Goal: Information Seeking & Learning: Learn about a topic

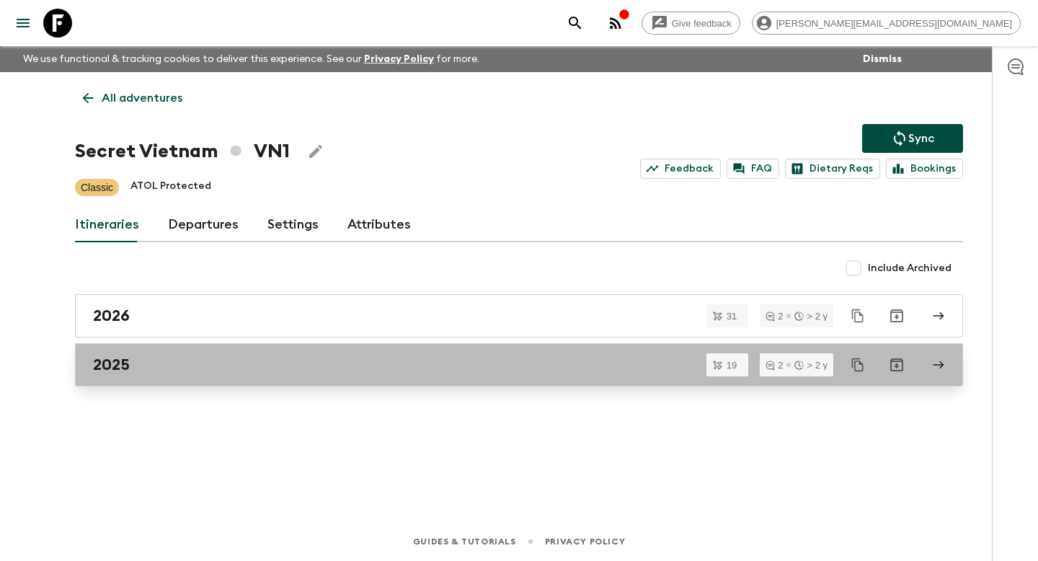
click at [123, 363] on h2 "2025" at bounding box center [111, 364] width 37 height 19
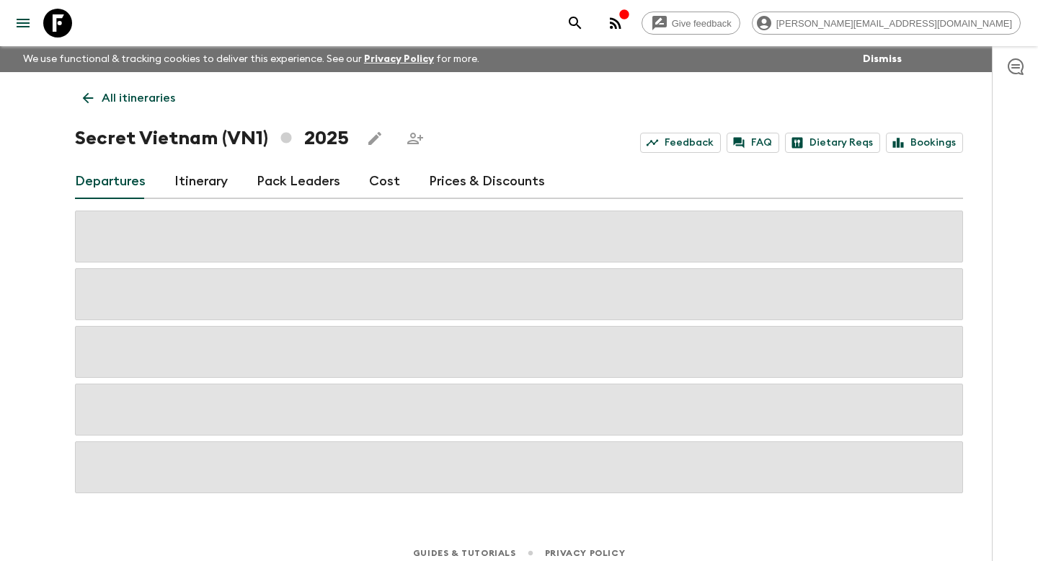
click at [99, 98] on link "All itineraries" at bounding box center [129, 98] width 108 height 29
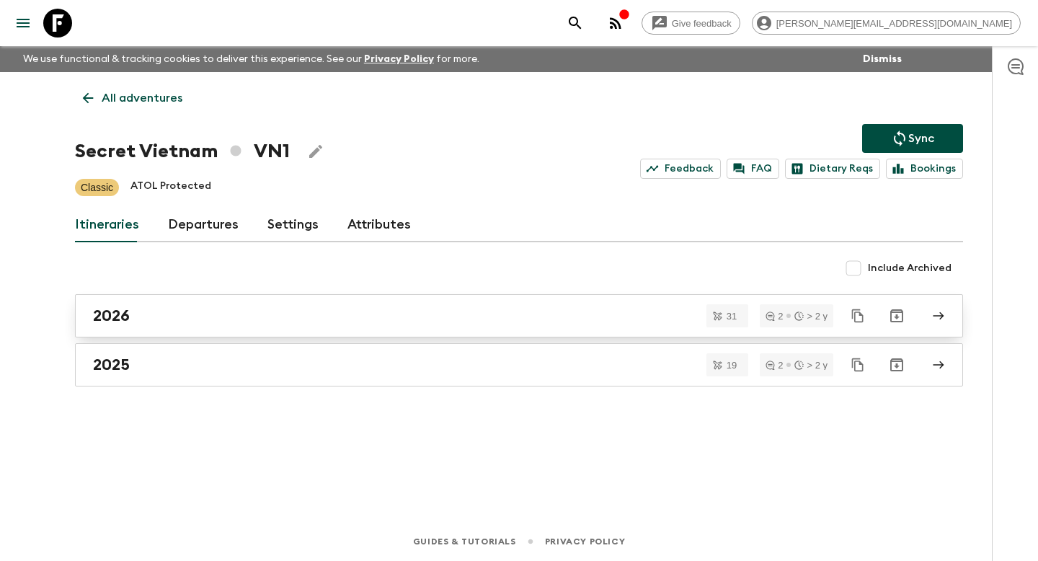
click at [126, 319] on h2 "2026" at bounding box center [111, 315] width 37 height 19
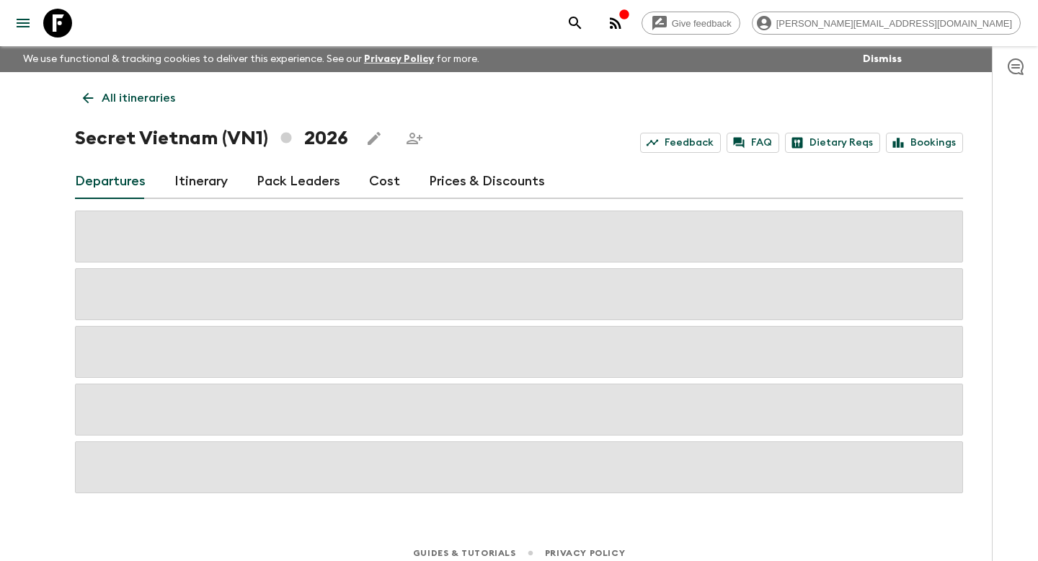
click at [187, 193] on link "Itinerary" at bounding box center [200, 181] width 53 height 35
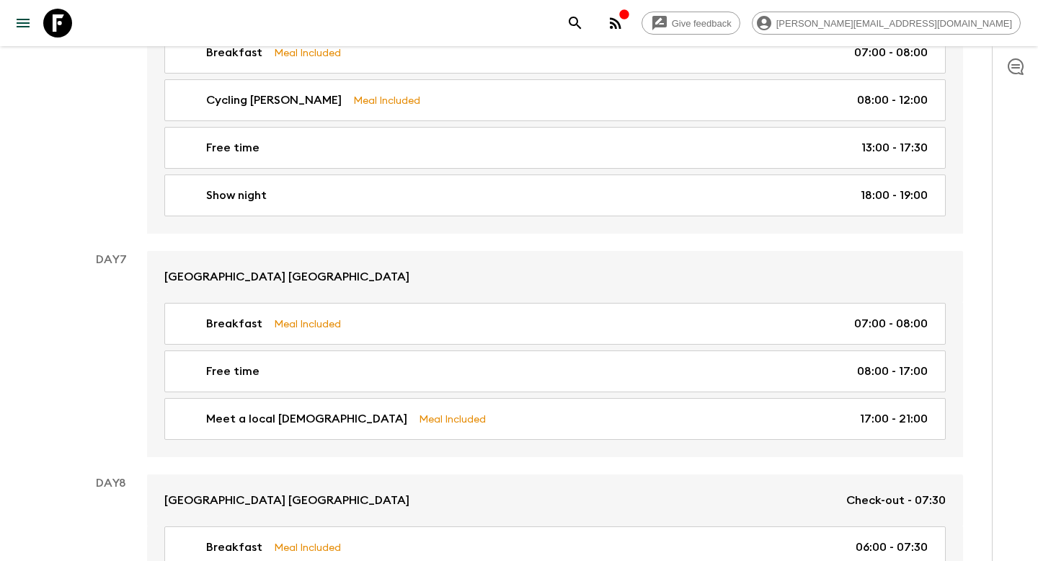
scroll to position [1428, 0]
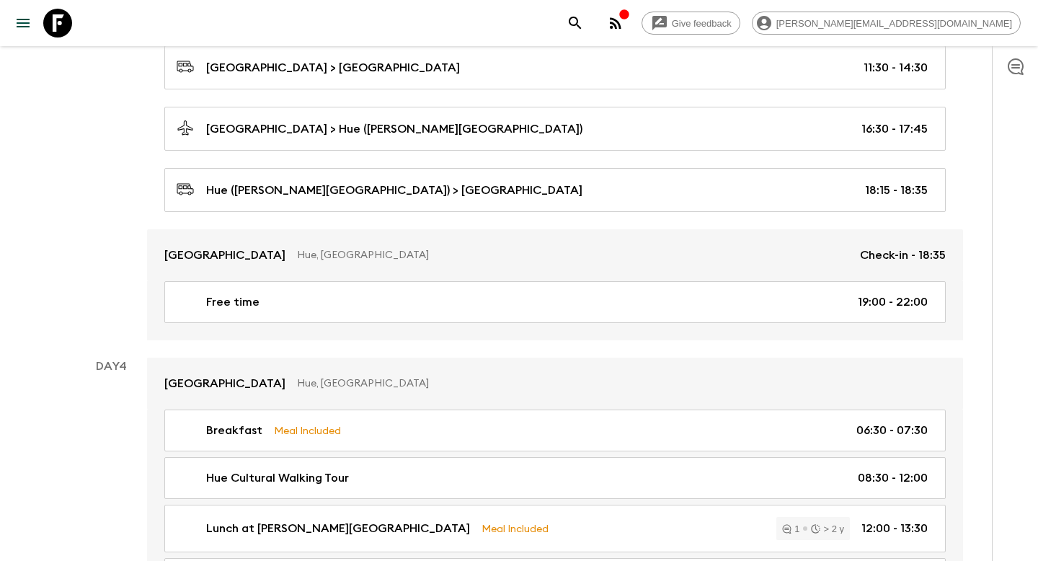
click at [581, 25] on icon "search adventures" at bounding box center [575, 23] width 12 height 12
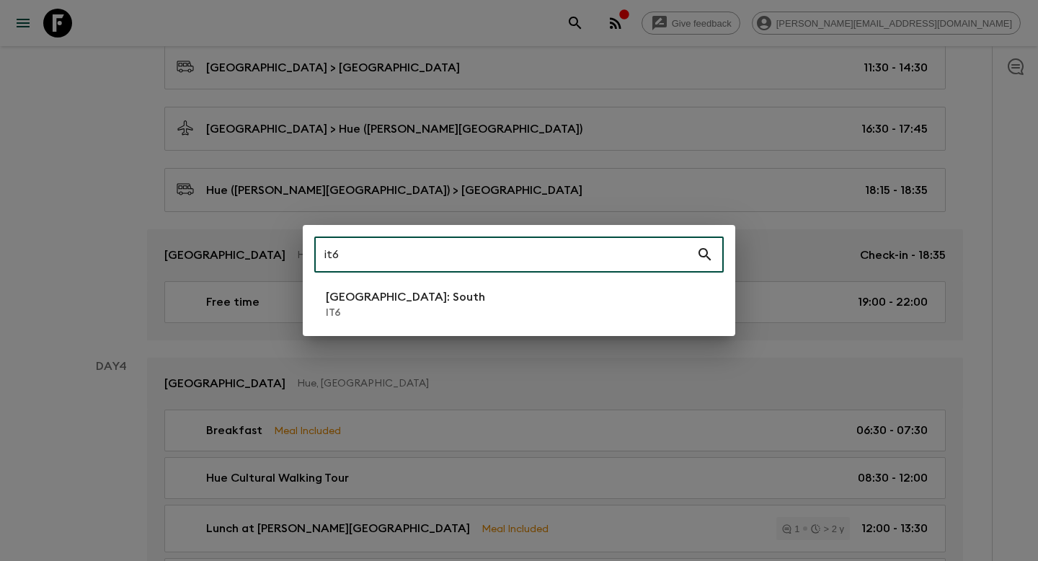
type input "it6"
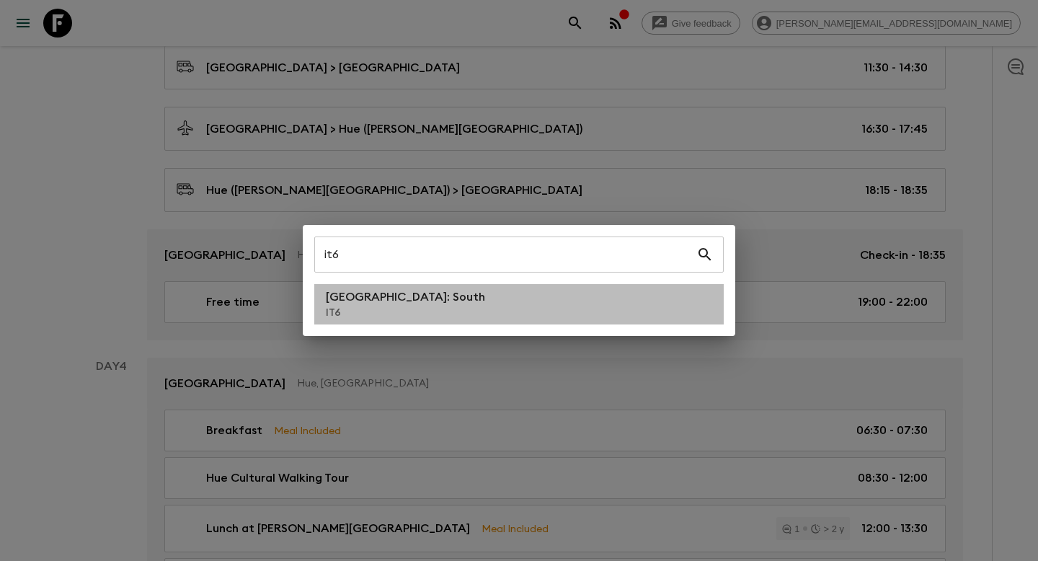
click at [349, 301] on p "[GEOGRAPHIC_DATA]: South" at bounding box center [405, 296] width 159 height 17
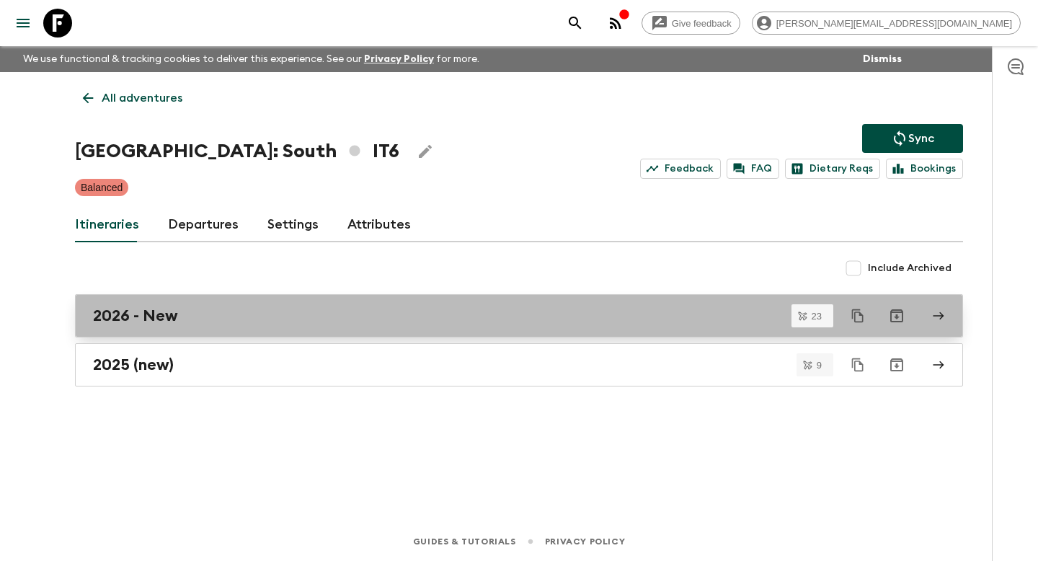
click at [165, 322] on h2 "2026 - New" at bounding box center [135, 315] width 85 height 19
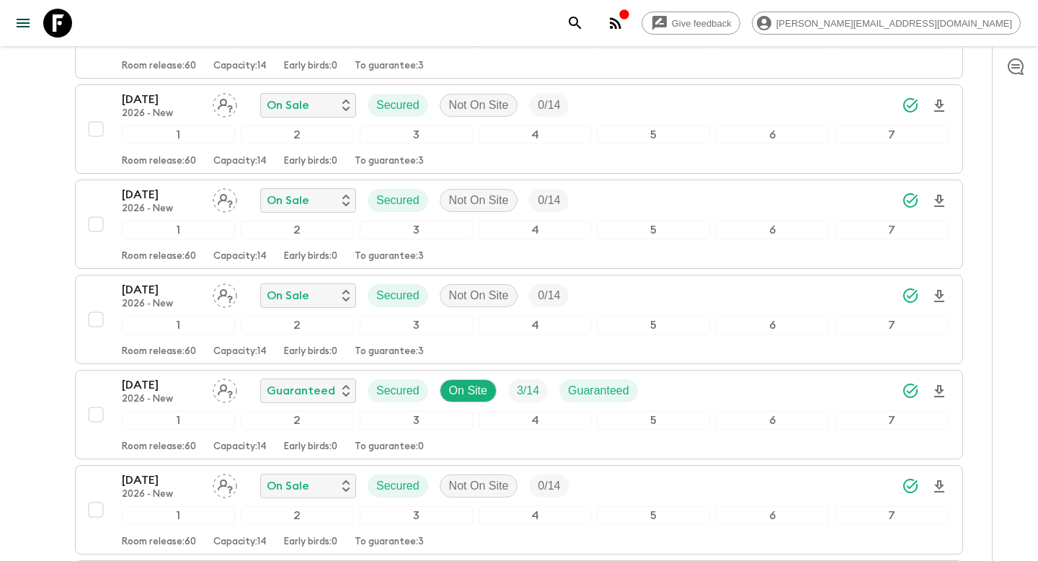
scroll to position [442, 0]
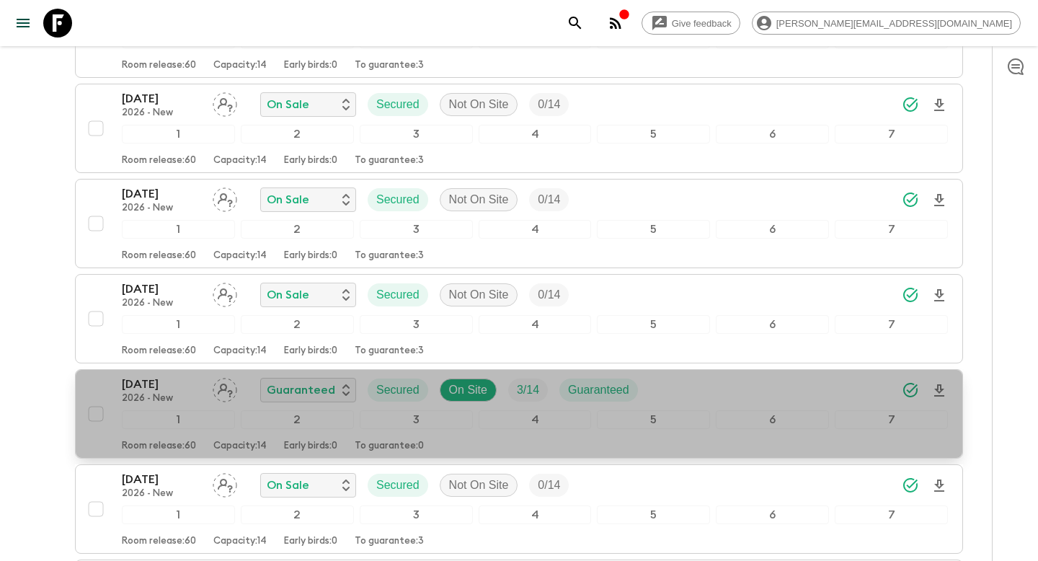
click at [94, 375] on div "24 May 2026 2026 - New Guaranteed Secured On Site 3 / 14 Guaranteed 1 2 3 4 5 6…" at bounding box center [514, 413] width 866 height 76
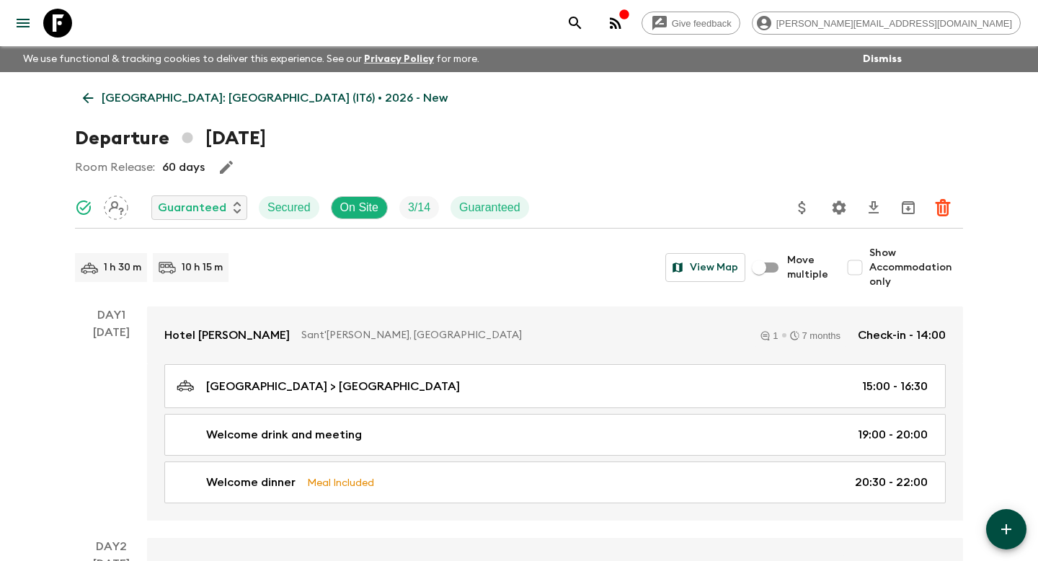
scroll to position [1, 0]
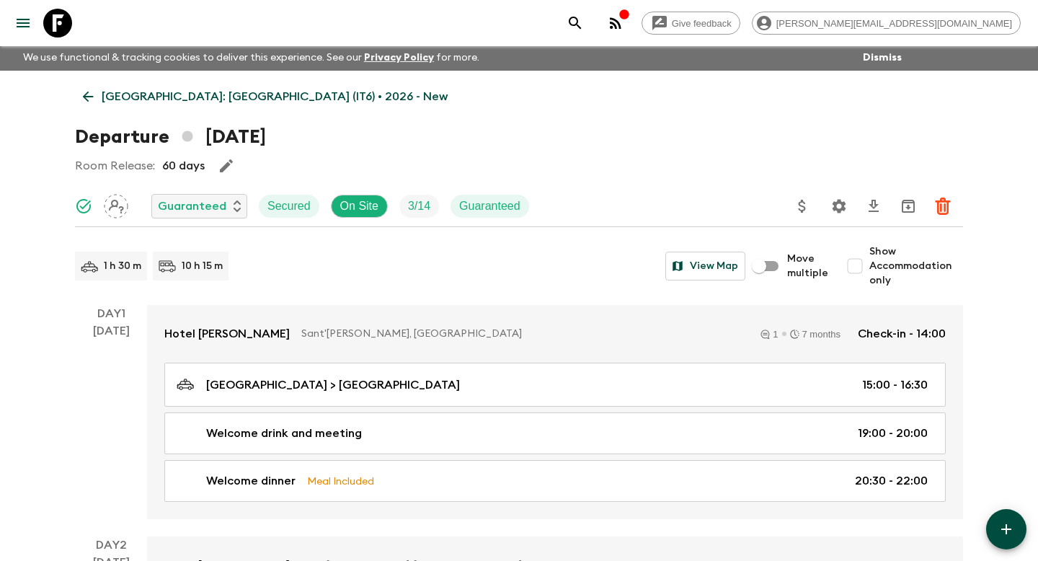
click at [92, 100] on icon at bounding box center [88, 97] width 16 height 16
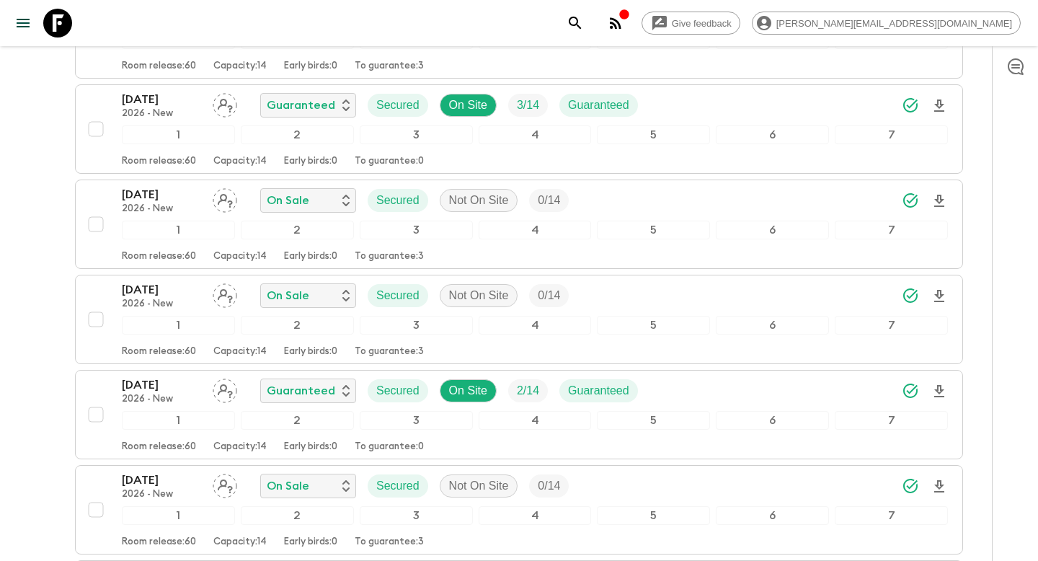
scroll to position [724, 0]
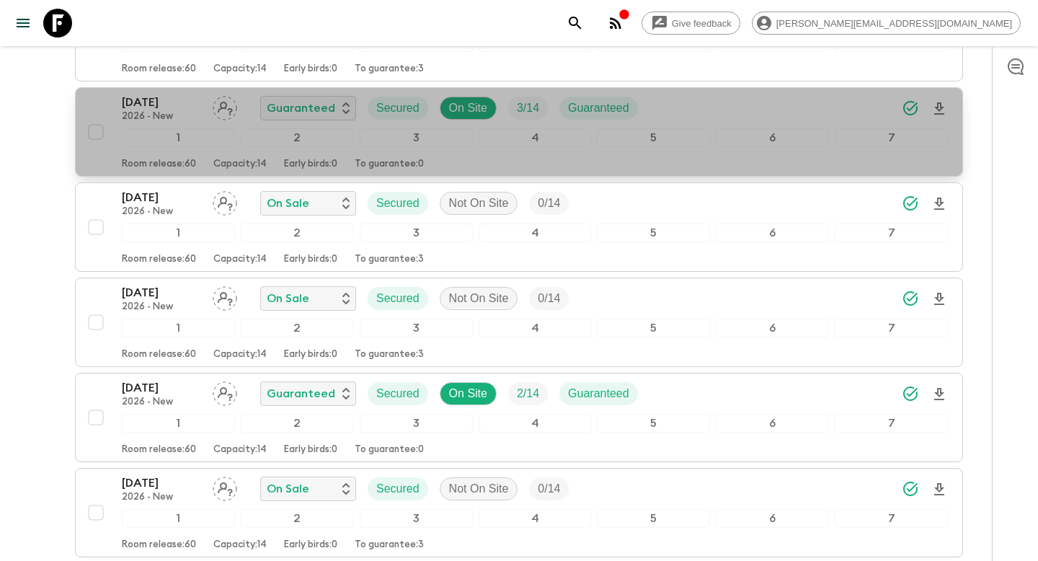
click at [102, 94] on div "24 May 2026 2026 - New Guaranteed Secured On Site 3 / 14 Guaranteed 1 2 3 4 5 6…" at bounding box center [514, 132] width 866 height 76
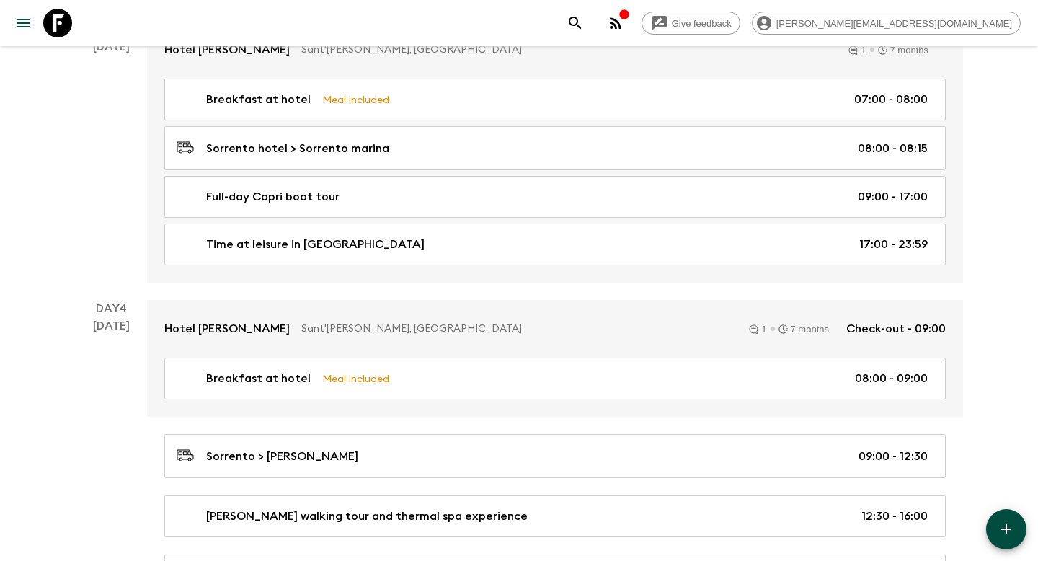
scroll to position [2001, 0]
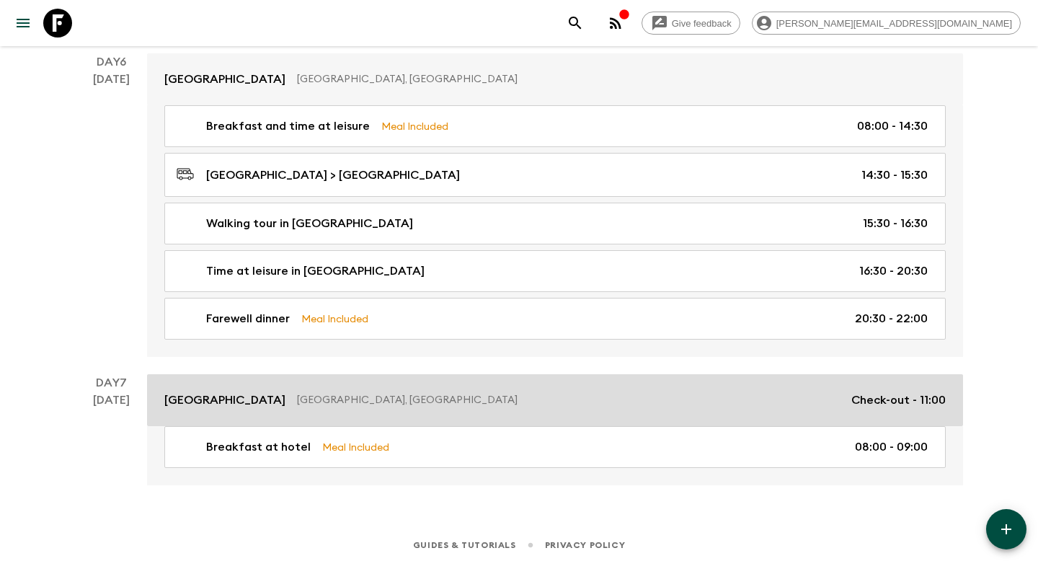
click at [205, 383] on link "Colle Del Sole Hotel Alberobello, Italy Check-out - 11:00" at bounding box center [555, 400] width 816 height 52
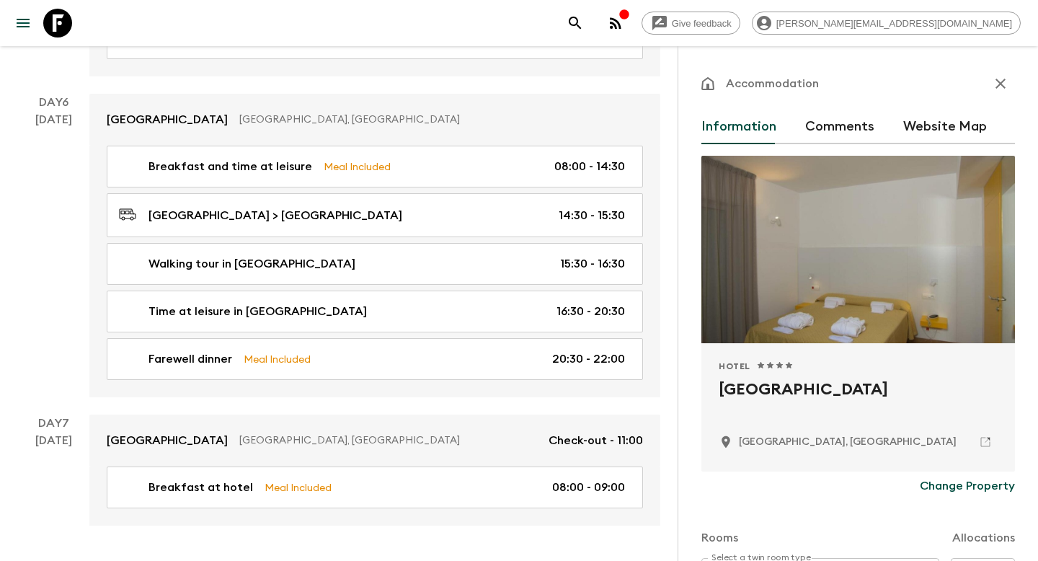
drag, startPoint x: 871, startPoint y: 386, endPoint x: 711, endPoint y: 386, distance: 160.0
click at [711, 386] on div "Hotel 1 Star 2 Stars 3 Stars 4 Stars 5 Stars Colle Del Sole Hotel Alberobello, …" at bounding box center [857, 407] width 313 height 128
copy h2 "Colle Del Sole Hotel"
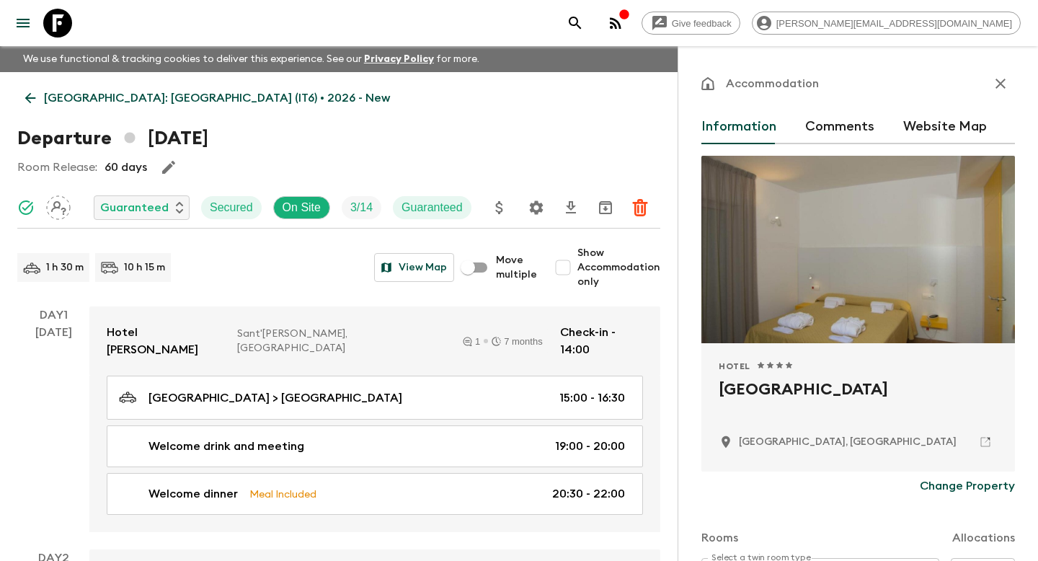
click at [584, 19] on icon "search adventures" at bounding box center [574, 22] width 17 height 17
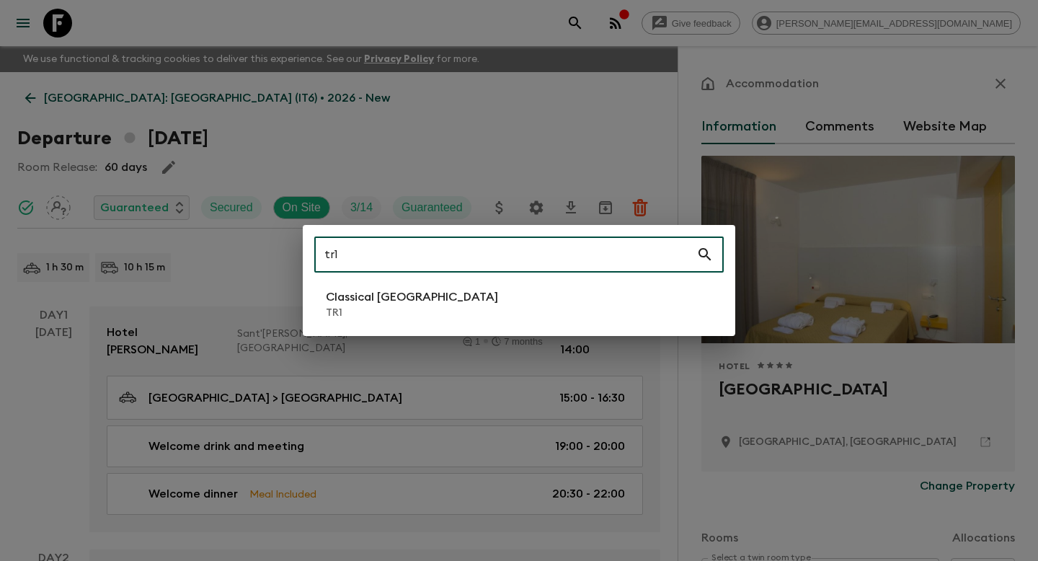
type input "tr1"
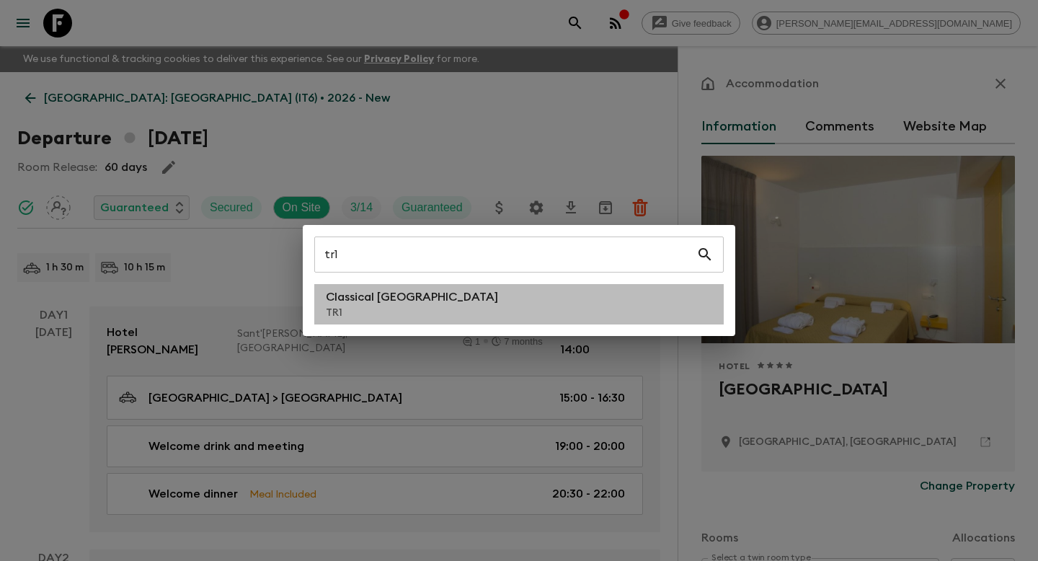
click at [342, 297] on p "Classical [GEOGRAPHIC_DATA]" at bounding box center [412, 296] width 172 height 17
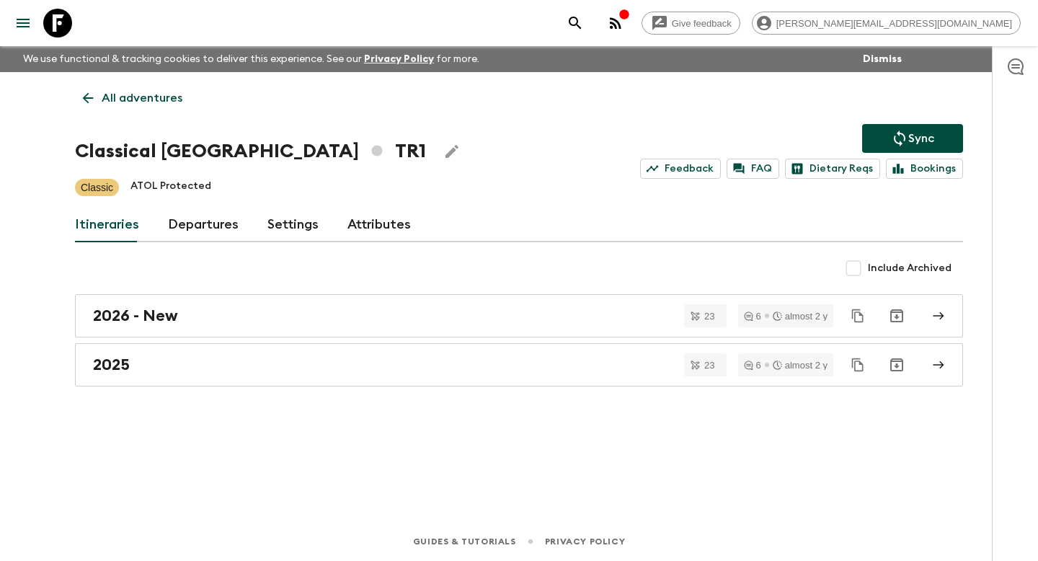
click at [187, 238] on link "Departures" at bounding box center [203, 225] width 71 height 35
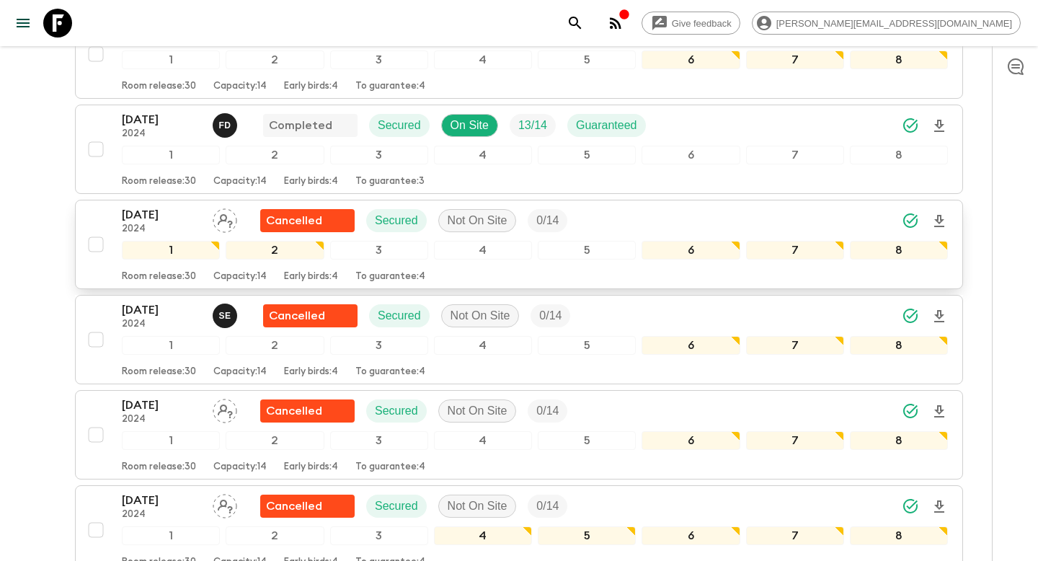
scroll to position [1103, 0]
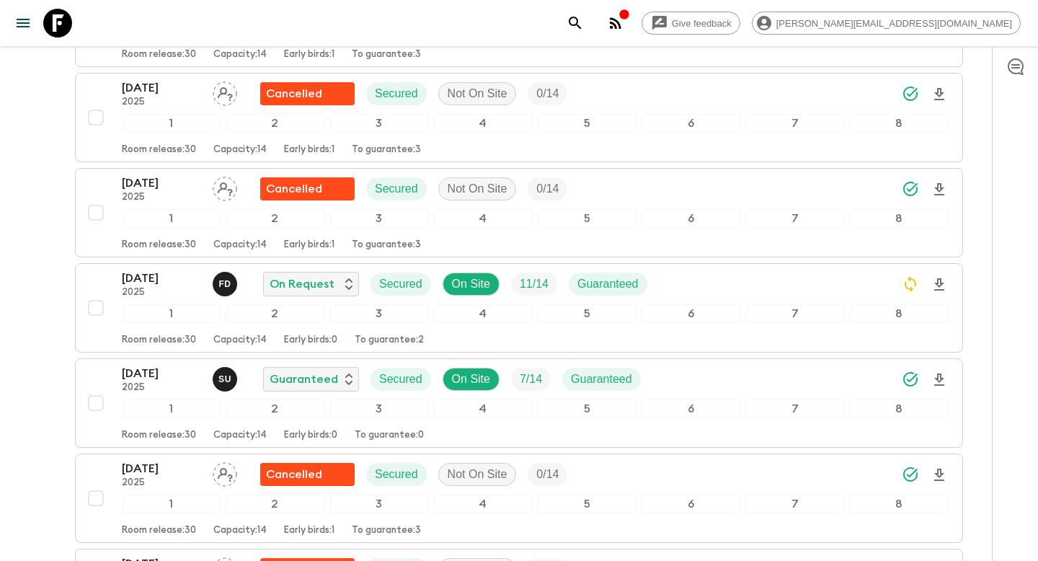
scroll to position [3333, 0]
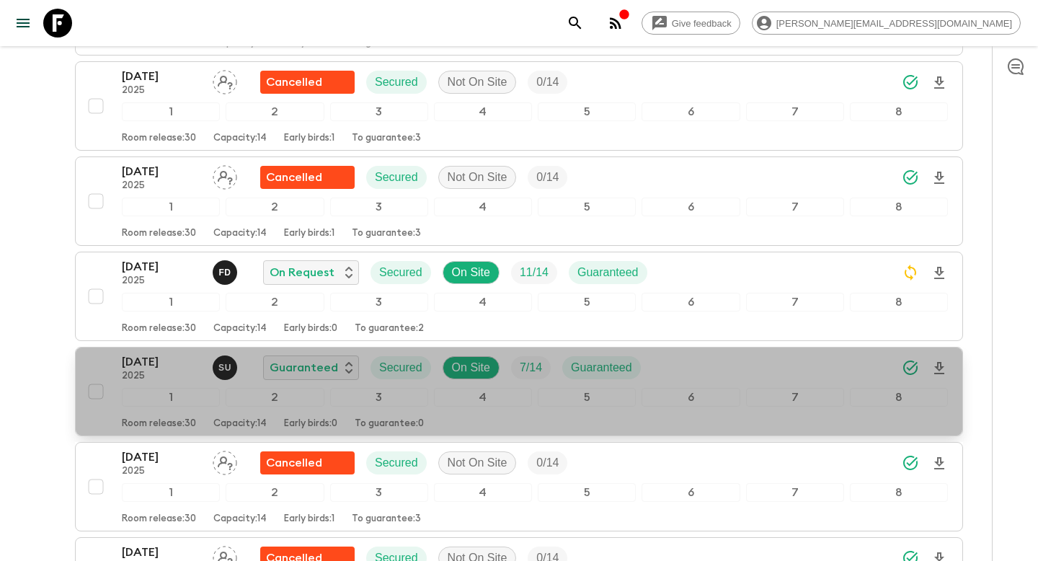
click at [93, 359] on div "10 Oct 2025 2025 S U Guaranteed Secured On Site 7 / 14 Guaranteed 1 2 3 4 5 6 7…" at bounding box center [514, 391] width 866 height 76
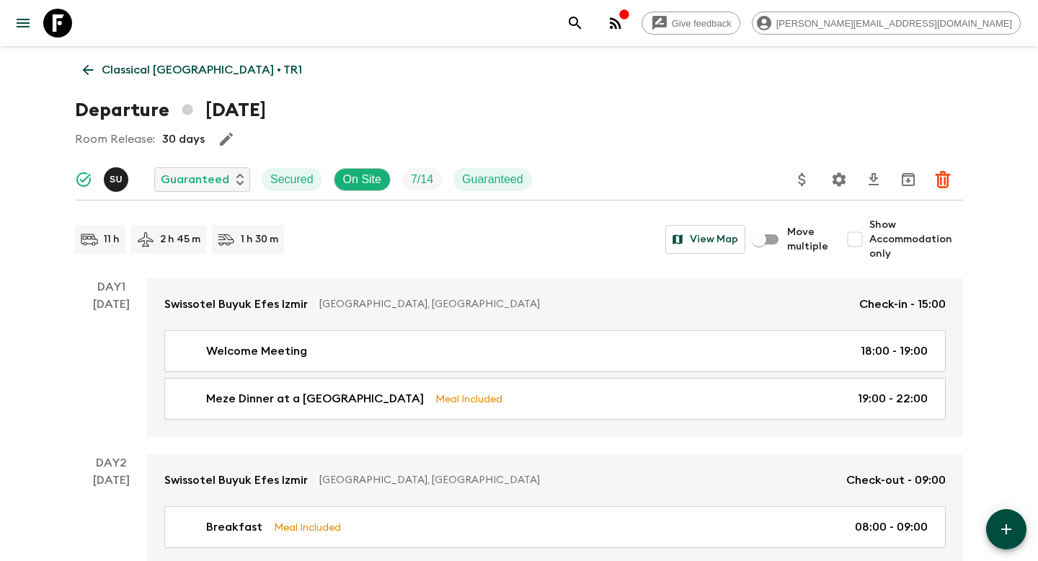
scroll to position [32, 0]
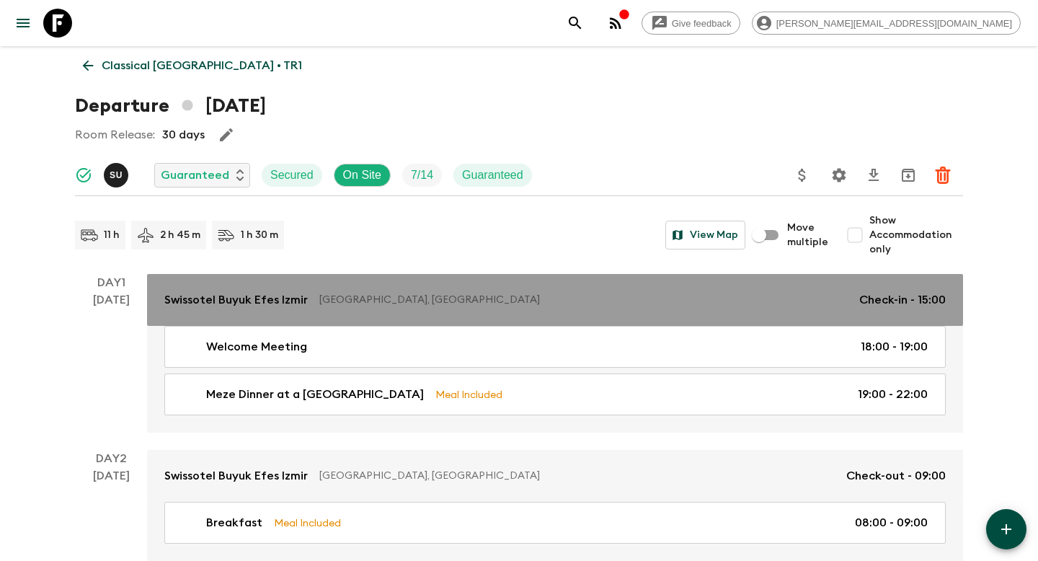
click at [215, 301] on p "Swissotel Buyuk Efes Izmir" at bounding box center [235, 299] width 143 height 17
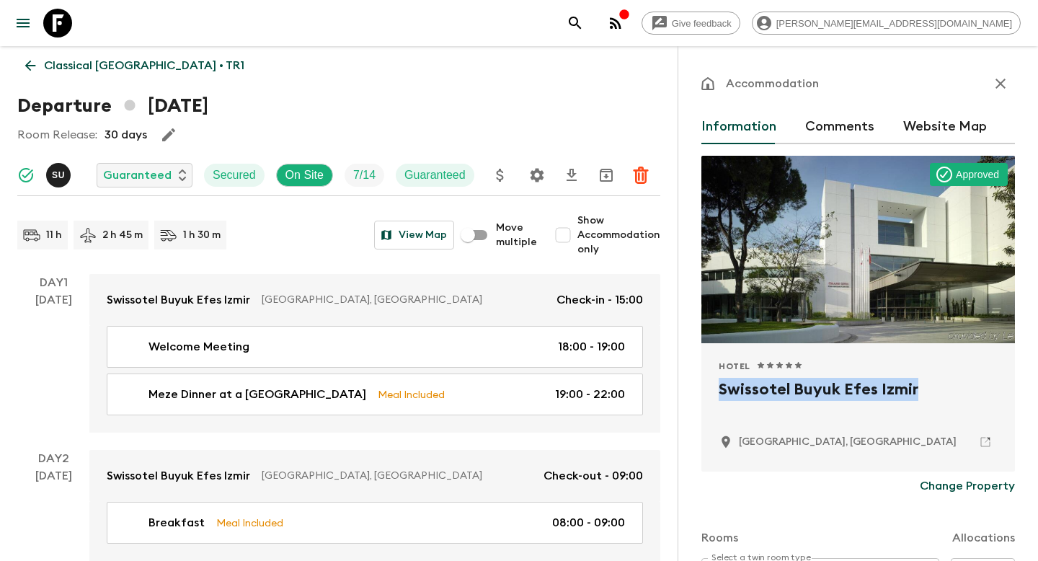
drag, startPoint x: 940, startPoint y: 396, endPoint x: 709, endPoint y: 396, distance: 231.3
click at [709, 396] on div "Hotel 1 Star 2 Stars 3 Stars 4 Stars 5 Stars Swissotel Buyuk Efes Izmir Izmir, …" at bounding box center [857, 407] width 313 height 128
copy h2 "Swissotel Buyuk Efes Izmir"
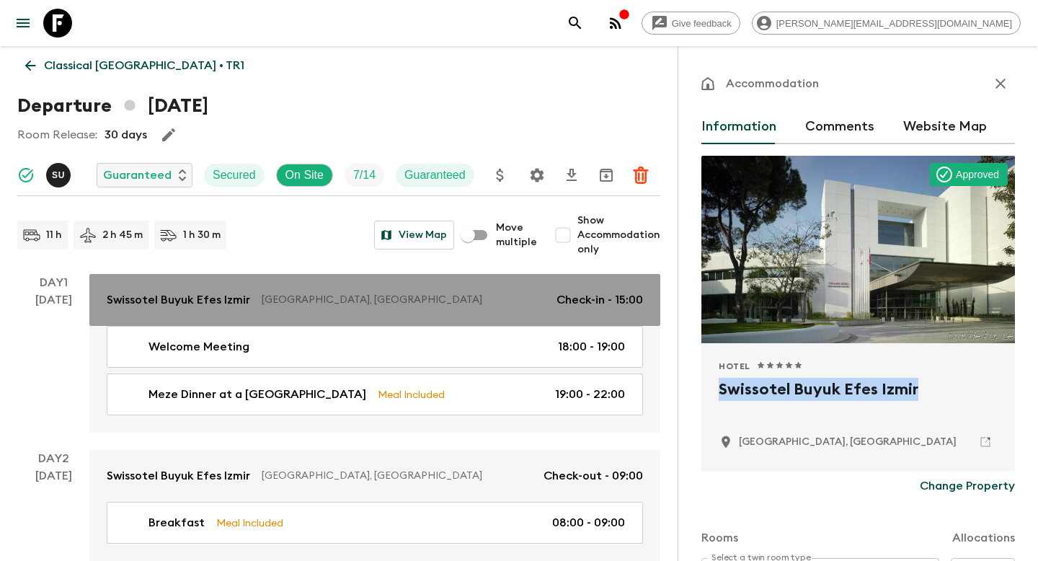
click at [226, 301] on p "Swissotel Buyuk Efes Izmir" at bounding box center [178, 299] width 143 height 17
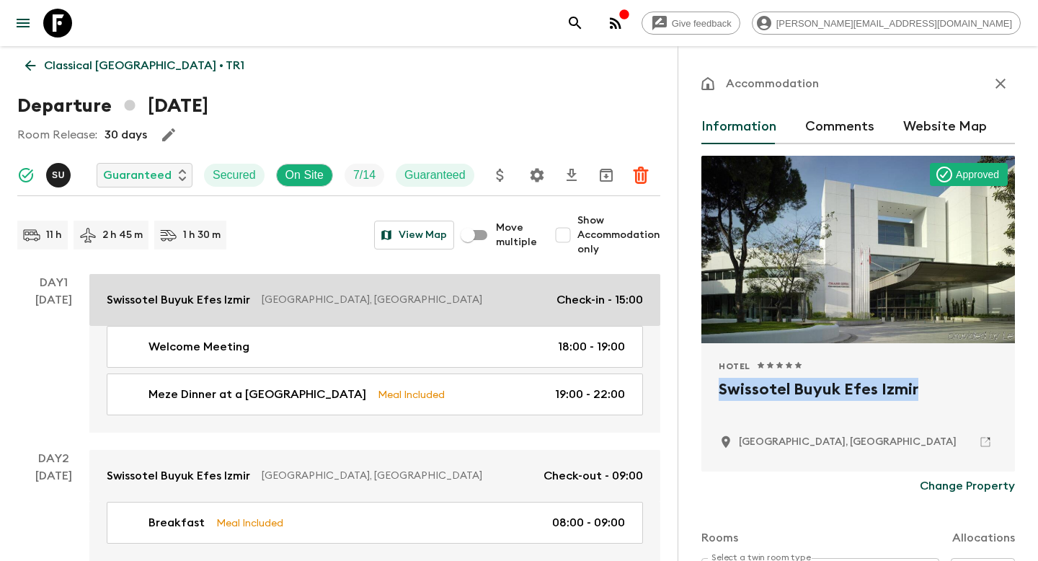
click at [223, 300] on p "Swissotel Buyuk Efes Izmir" at bounding box center [178, 299] width 143 height 17
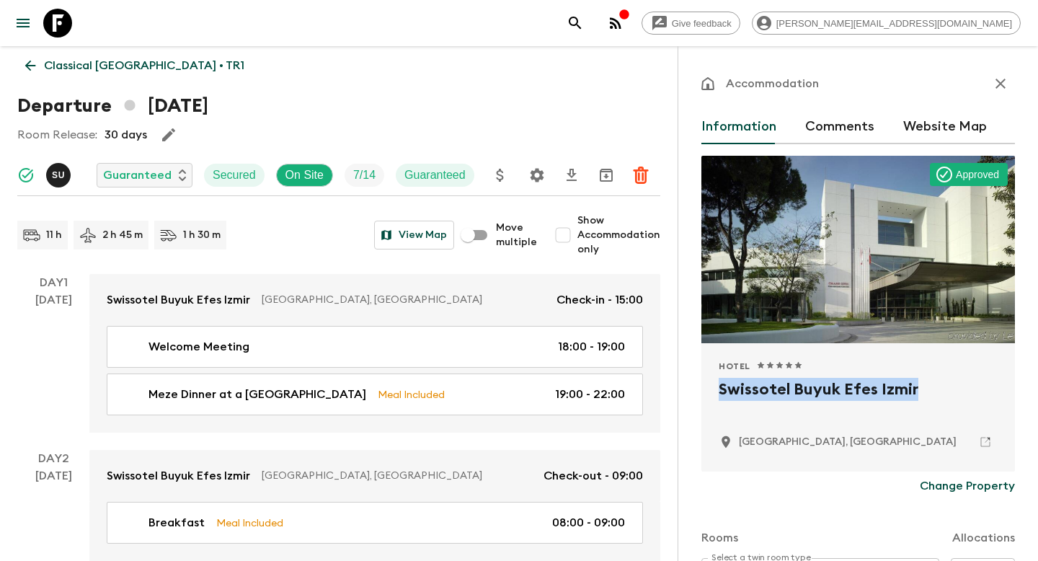
copy h2 "Swissotel Buyuk Efes Izmir"
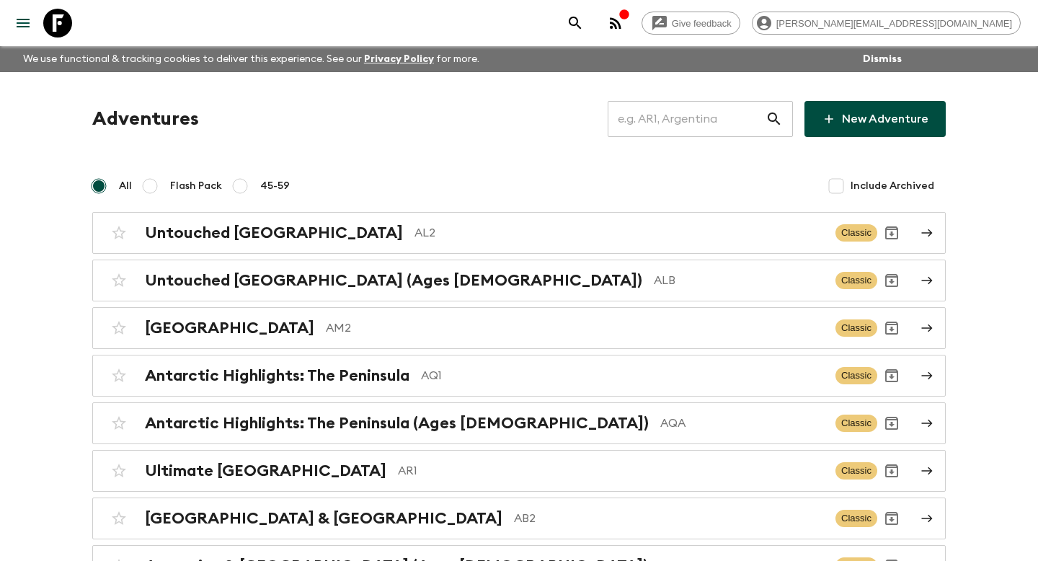
click at [685, 120] on input "text" at bounding box center [687, 119] width 158 height 40
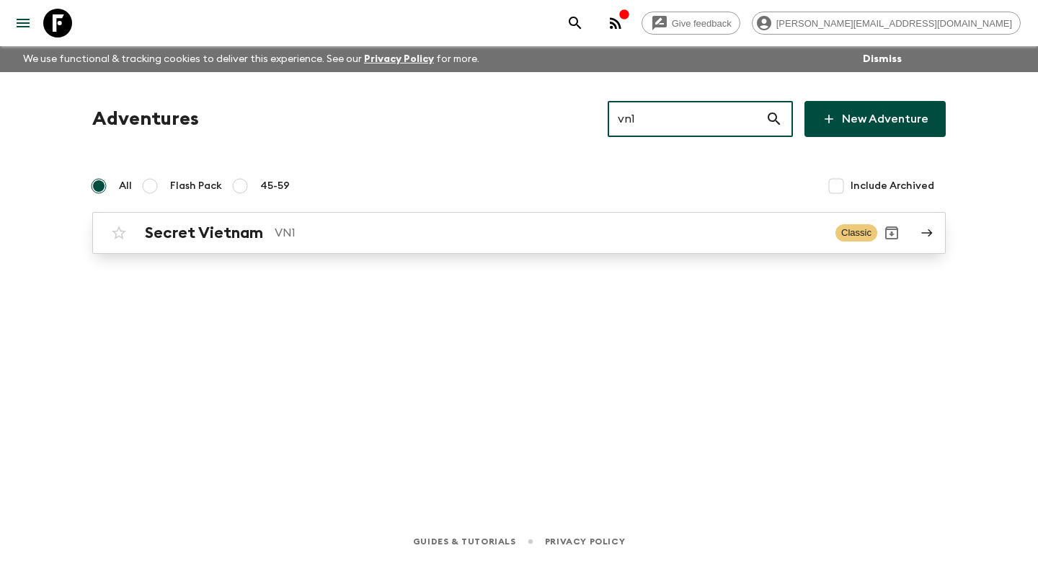
type input "vn1"
click at [206, 223] on h2 "Secret Vietnam" at bounding box center [204, 232] width 118 height 19
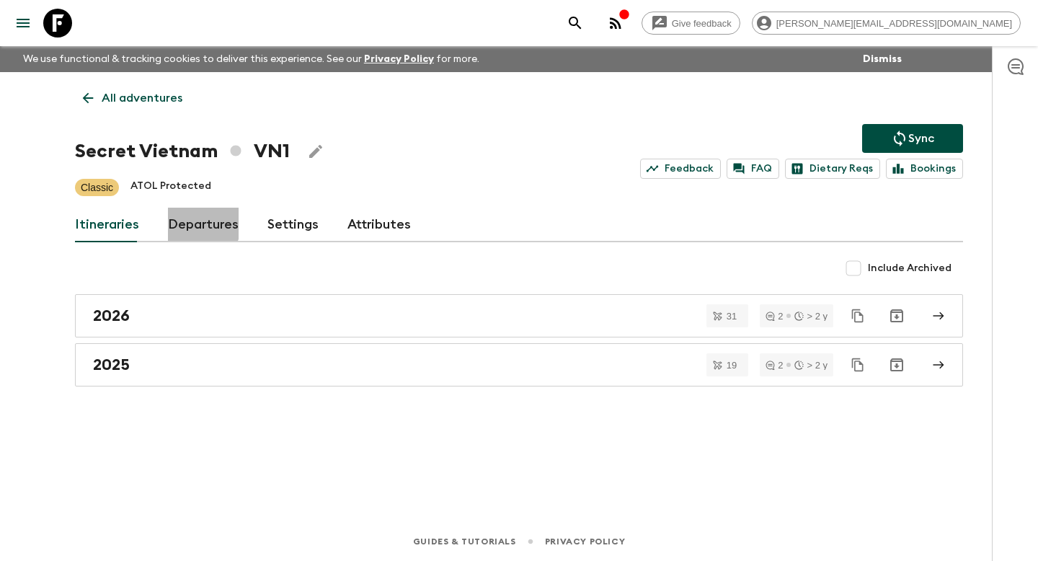
click at [195, 223] on link "Departures" at bounding box center [203, 225] width 71 height 35
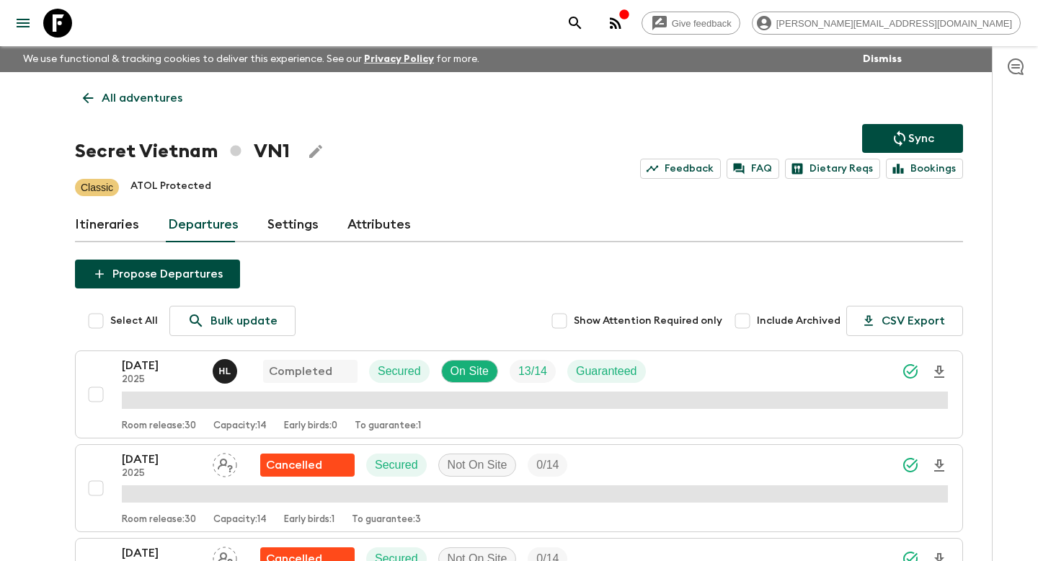
click at [123, 223] on link "Itineraries" at bounding box center [107, 225] width 64 height 35
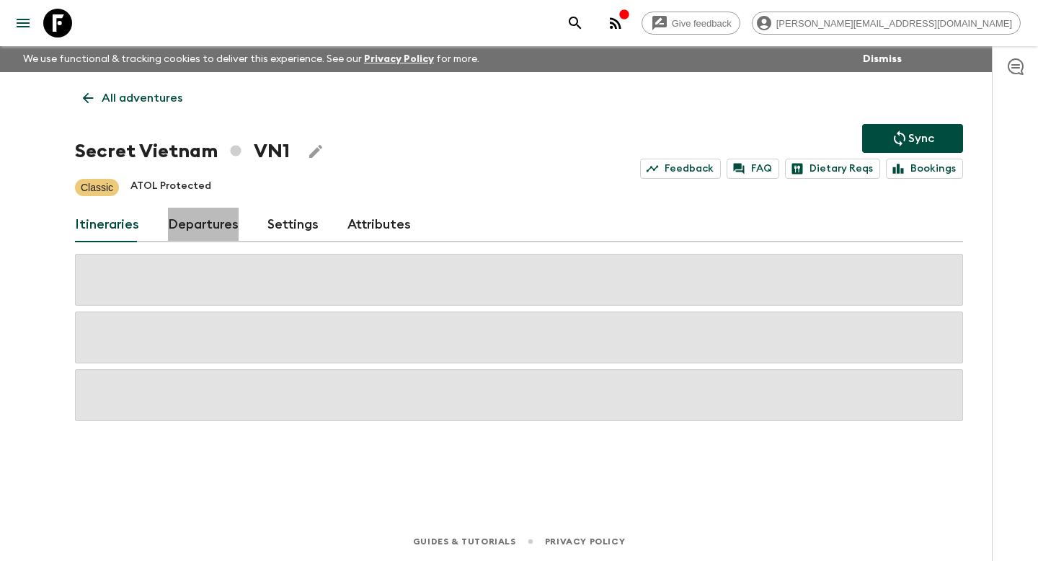
click at [177, 233] on link "Departures" at bounding box center [203, 225] width 71 height 35
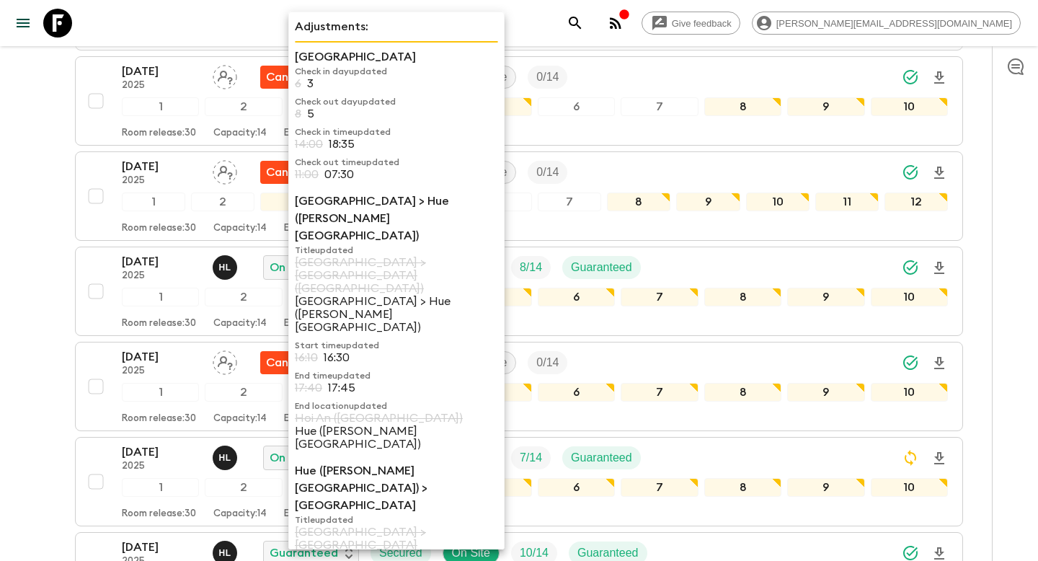
scroll to position [88, 0]
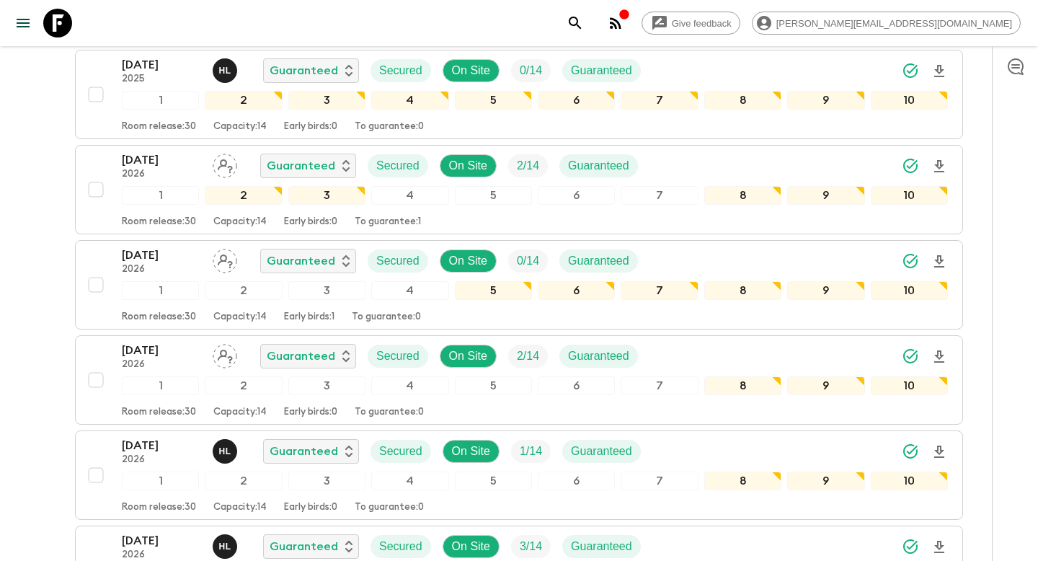
scroll to position [2015, 0]
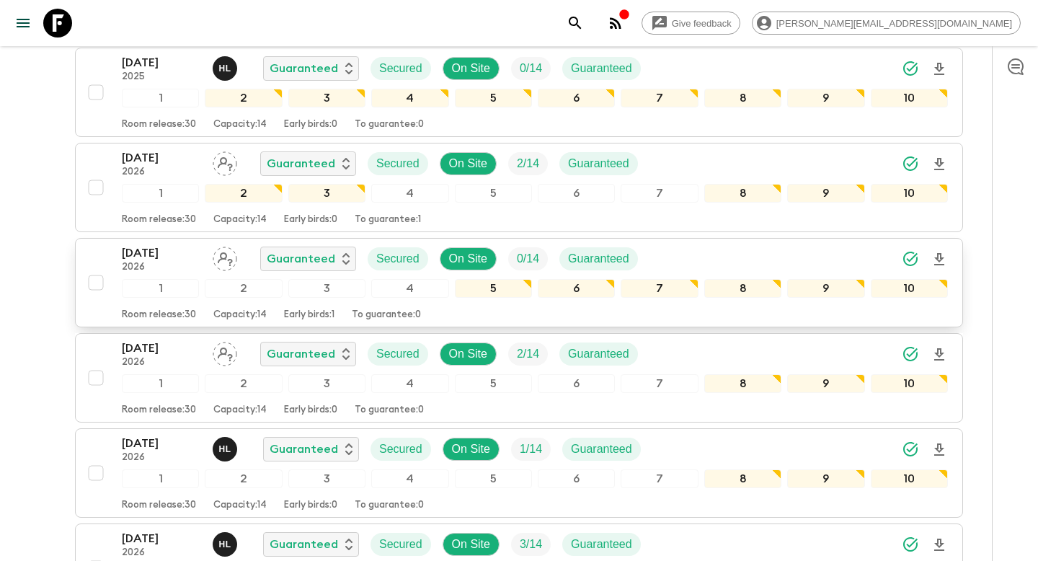
click at [122, 252] on p "[DATE]" at bounding box center [161, 252] width 79 height 17
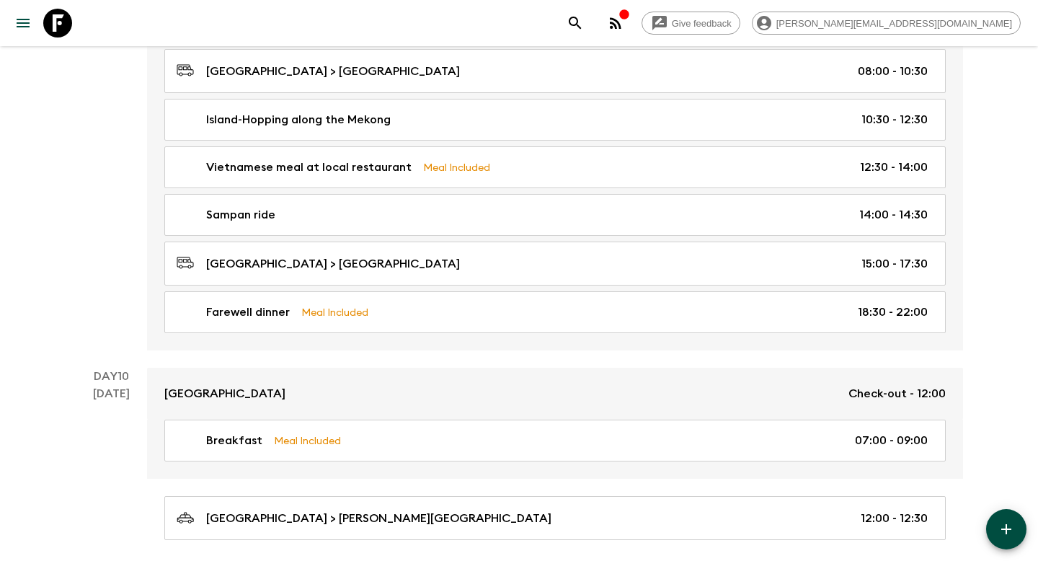
scroll to position [3982, 0]
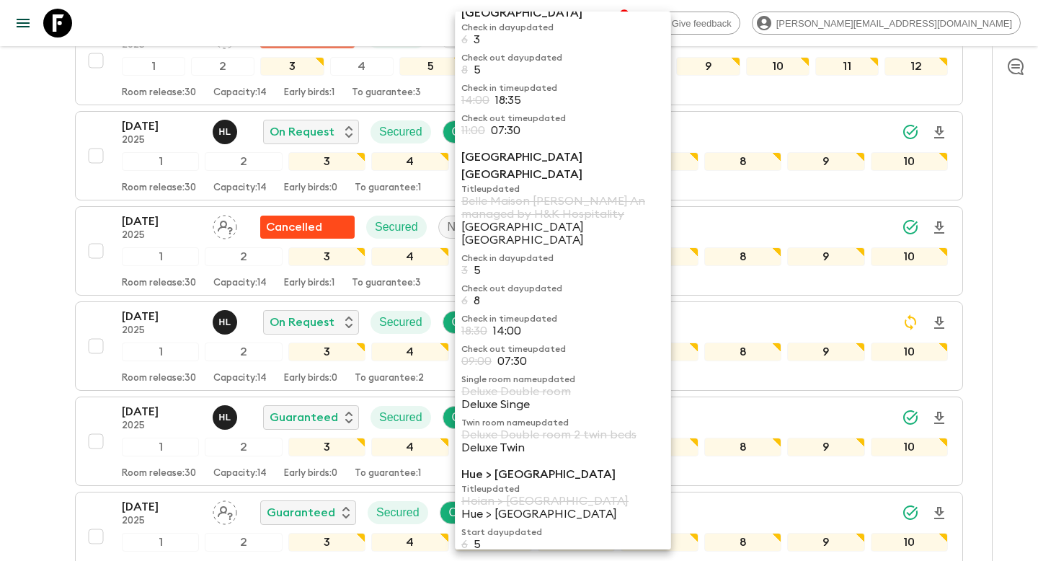
scroll to position [50, 0]
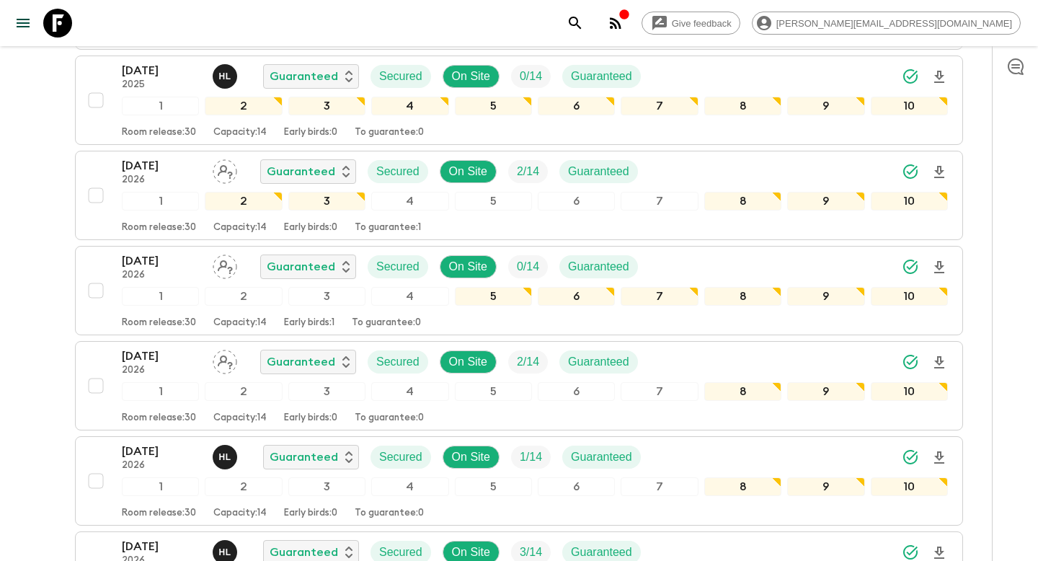
scroll to position [2013, 0]
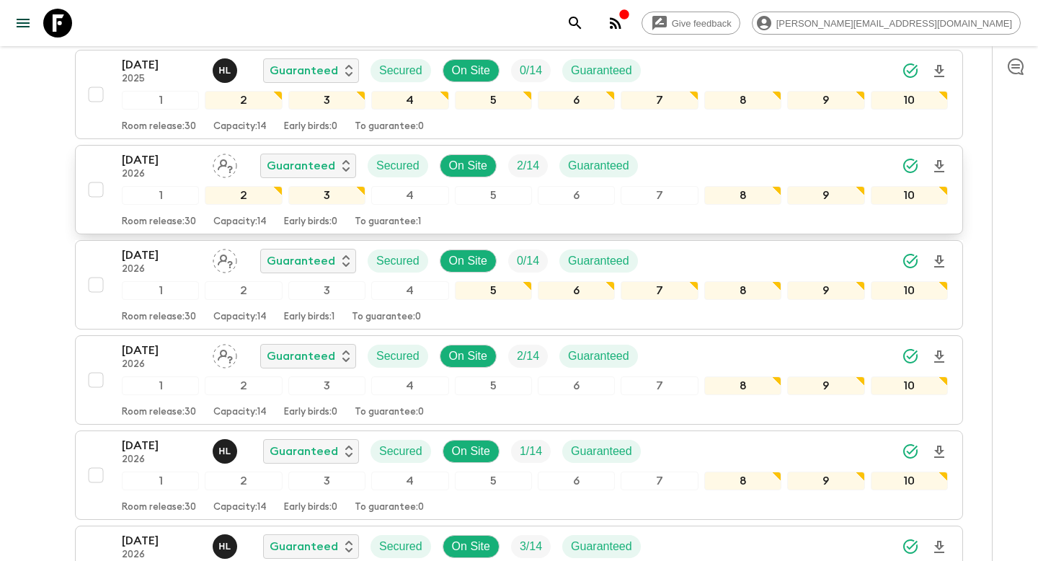
click at [93, 187] on input "checkbox" at bounding box center [95, 189] width 29 height 29
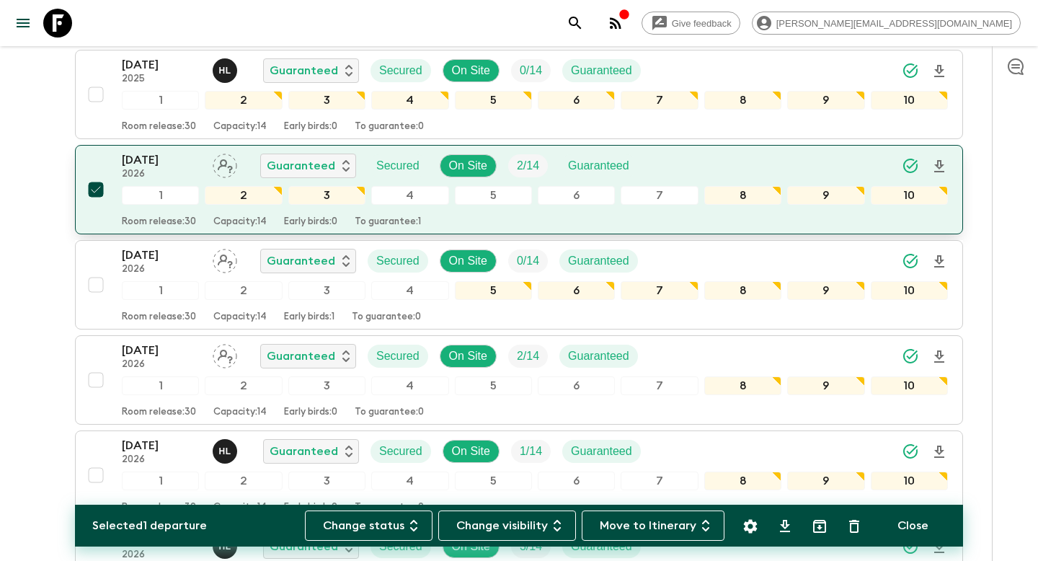
click at [94, 185] on input "checkbox" at bounding box center [95, 189] width 29 height 29
checkbox input "false"
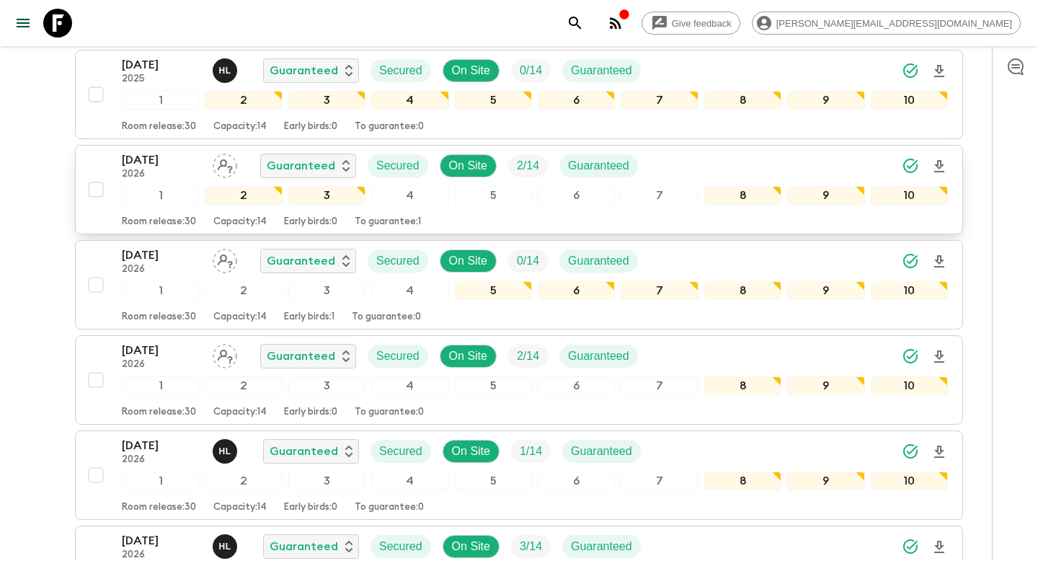
click at [141, 174] on p "2026" at bounding box center [161, 175] width 79 height 12
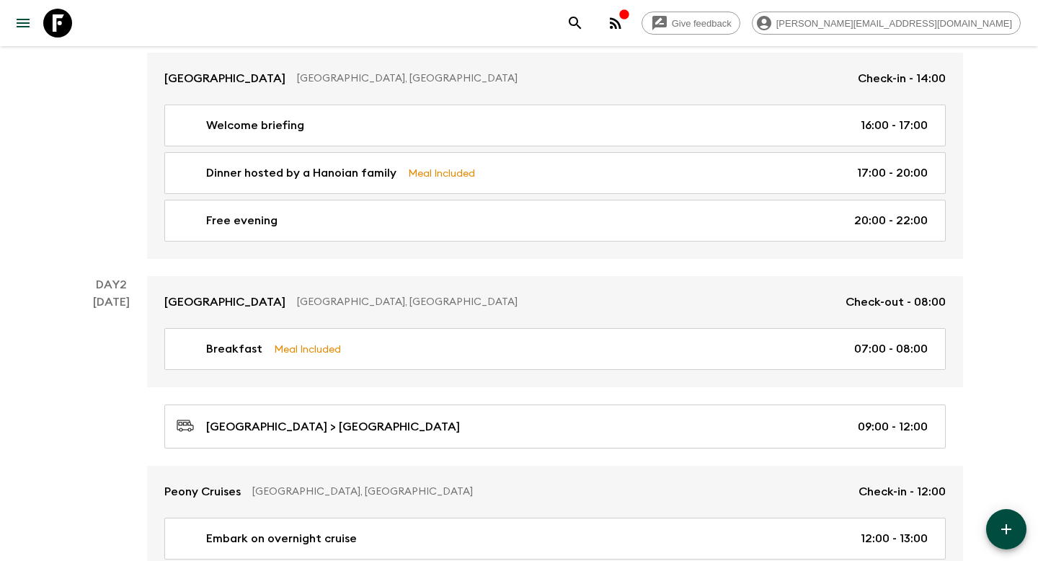
scroll to position [3982, 0]
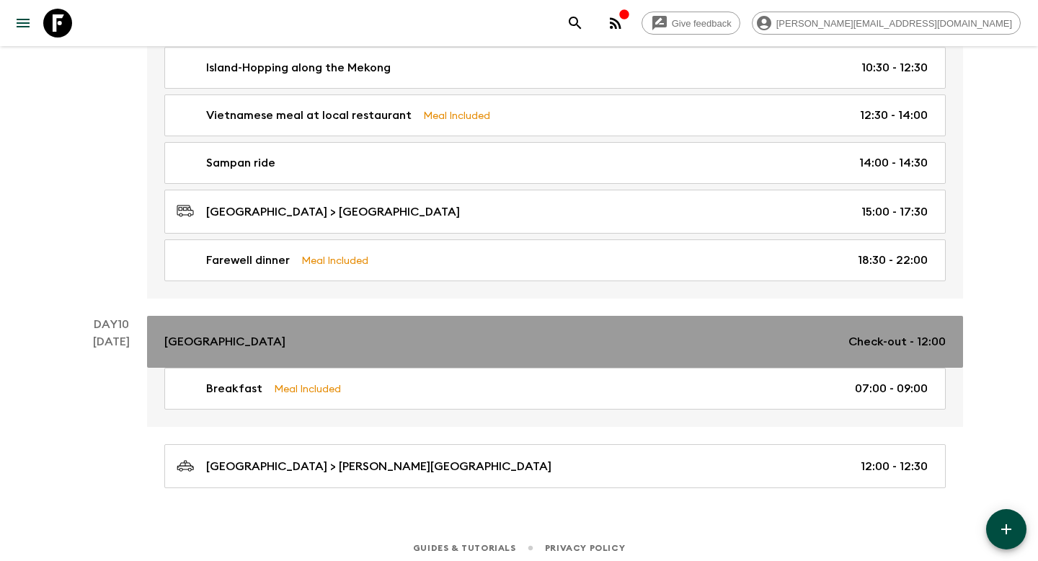
click at [216, 333] on p "[GEOGRAPHIC_DATA]" at bounding box center [224, 341] width 121 height 17
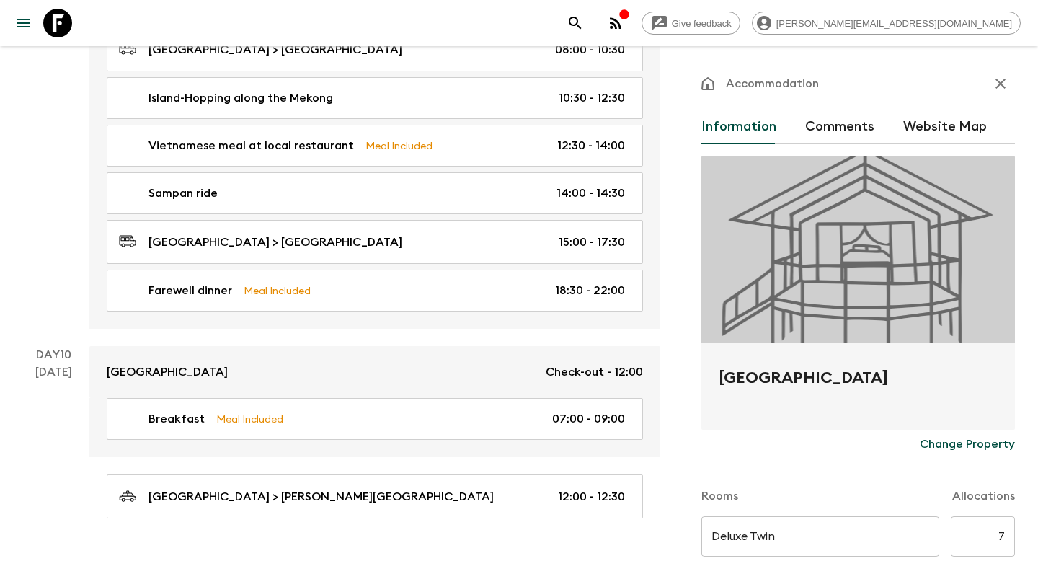
drag, startPoint x: 883, startPoint y: 375, endPoint x: 710, endPoint y: 375, distance: 173.0
click at [710, 375] on div "[GEOGRAPHIC_DATA]" at bounding box center [857, 386] width 313 height 86
copy h2 "[GEOGRAPHIC_DATA]"
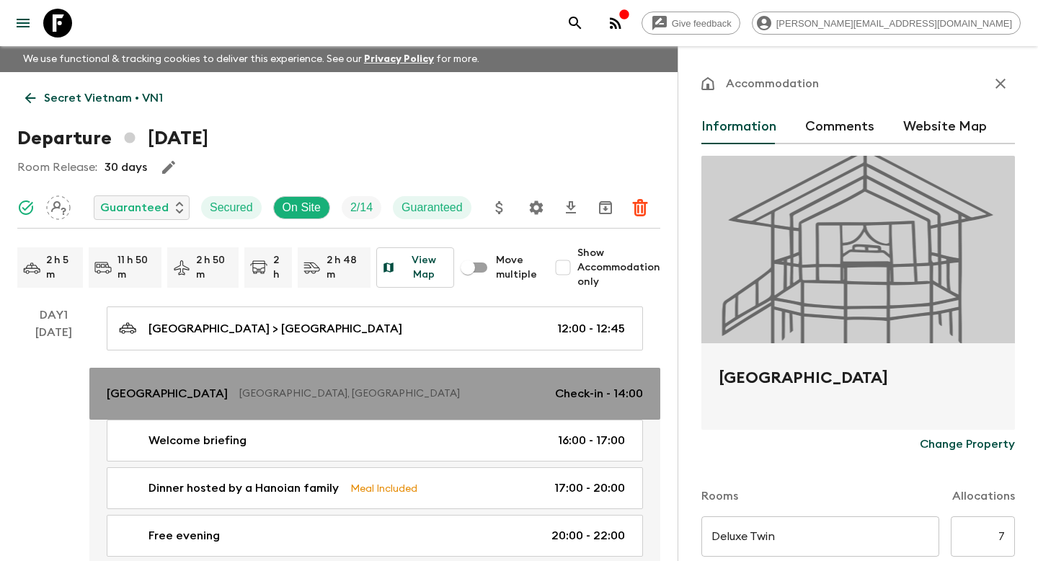
click at [159, 382] on link "[GEOGRAPHIC_DATA], [GEOGRAPHIC_DATA] Check-in - 14:00" at bounding box center [374, 394] width 571 height 52
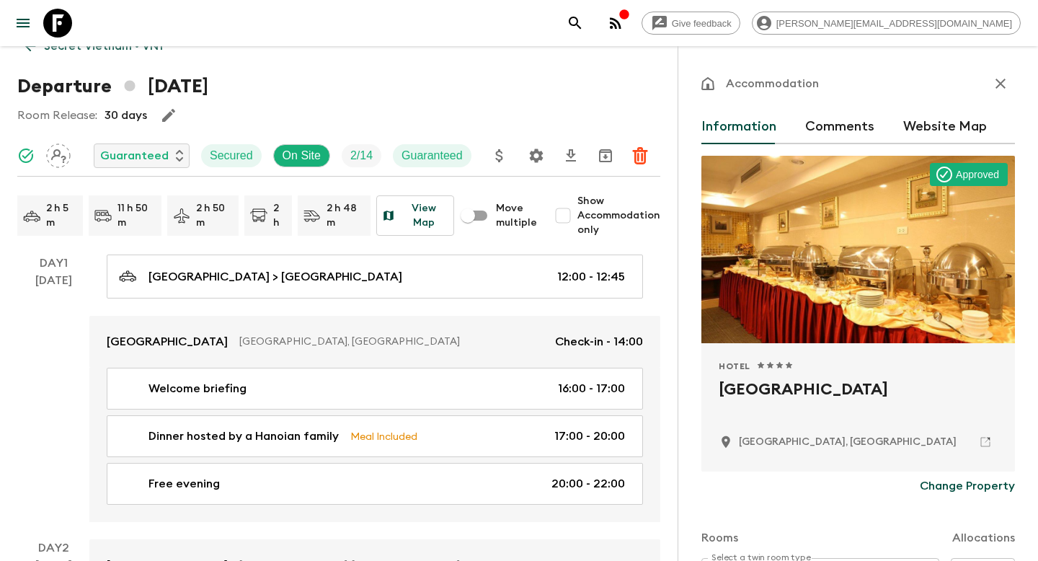
scroll to position [53, 0]
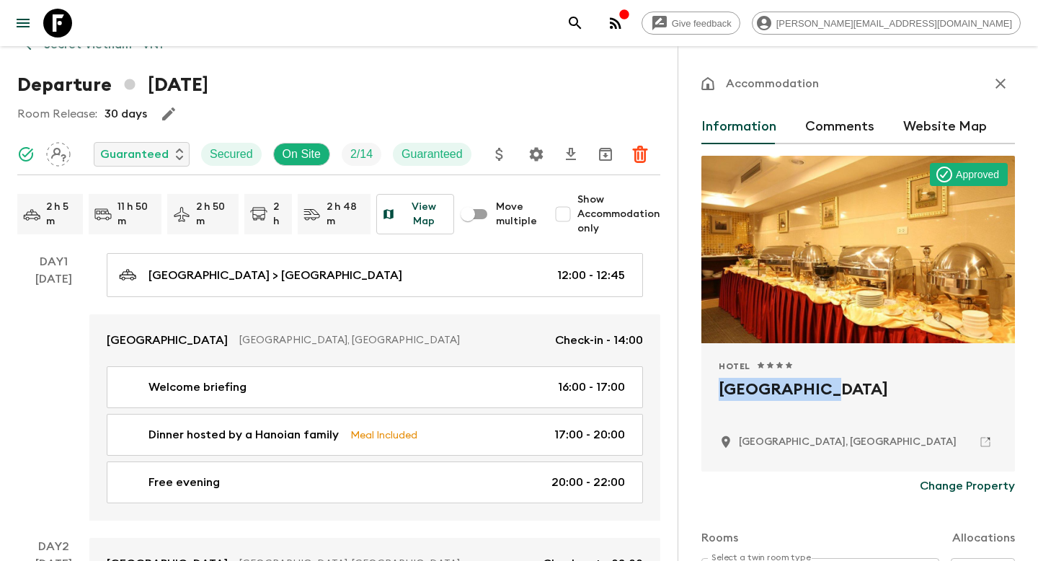
drag, startPoint x: 814, startPoint y: 385, endPoint x: 716, endPoint y: 386, distance: 98.7
click at [716, 386] on div "Hotel 1 Star 2 Stars 3 Stars 4 Stars 5 Stars [GEOGRAPHIC_DATA], [GEOGRAPHIC_DAT…" at bounding box center [857, 407] width 313 height 128
copy h2 "[GEOGRAPHIC_DATA]"
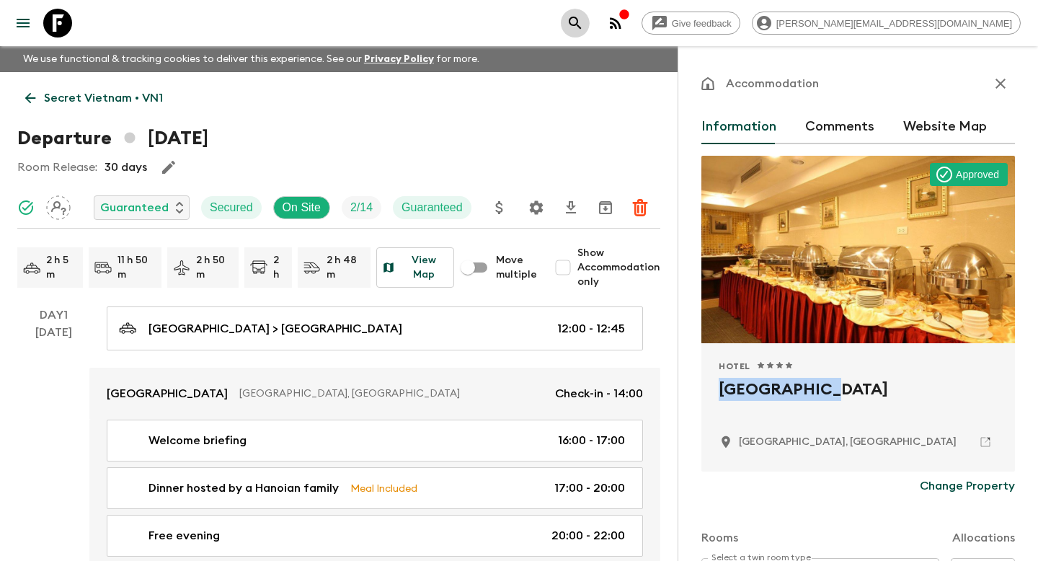
click at [584, 22] on icon "search adventures" at bounding box center [574, 22] width 17 height 17
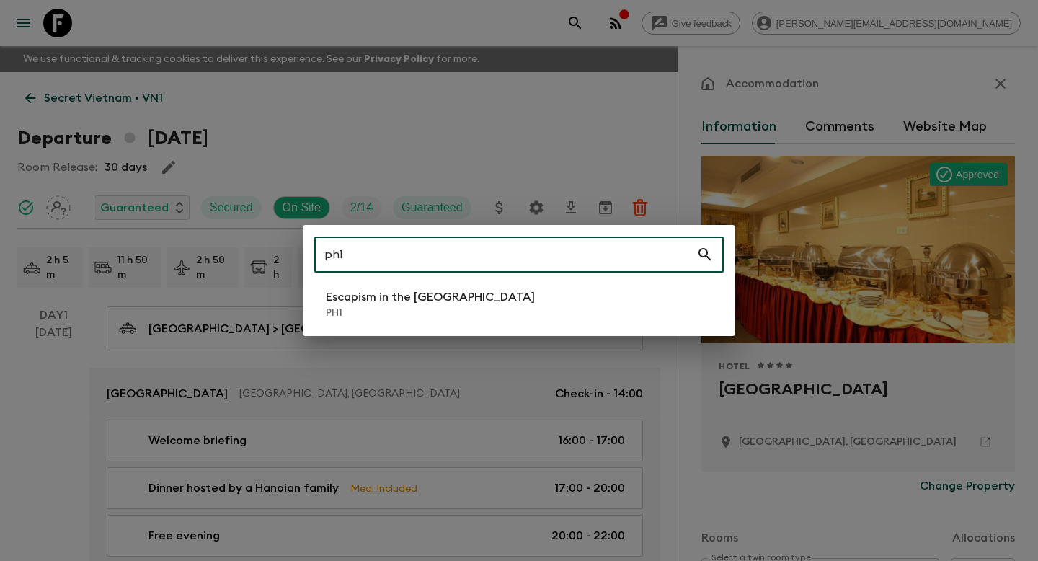
type input "ph1"
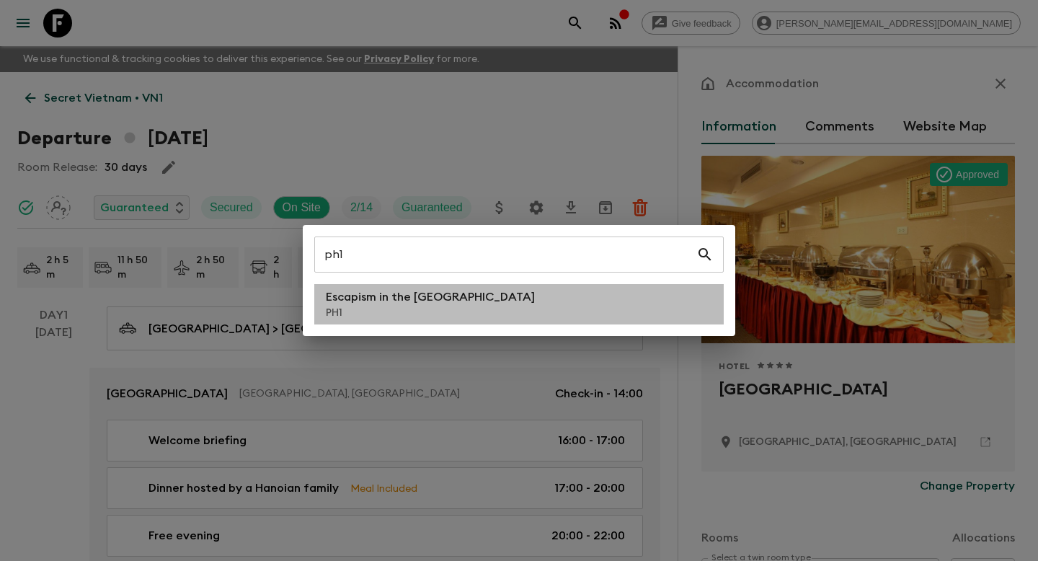
click at [356, 298] on p "Escapism in the [GEOGRAPHIC_DATA]" at bounding box center [430, 296] width 209 height 17
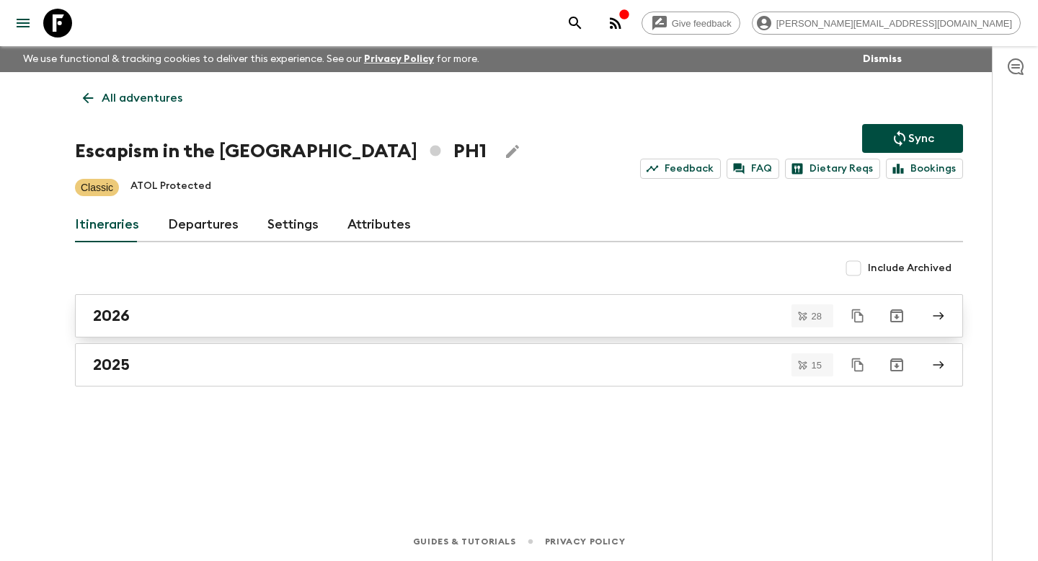
click at [164, 319] on div "2026" at bounding box center [505, 315] width 824 height 19
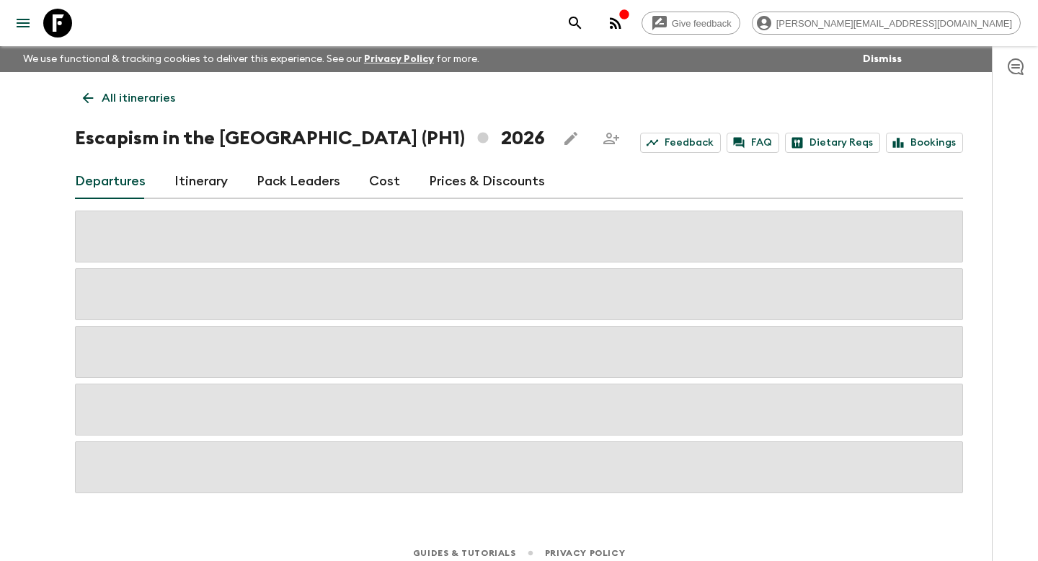
click at [244, 216] on span at bounding box center [519, 236] width 888 height 52
click at [210, 179] on link "Itinerary" at bounding box center [200, 181] width 53 height 35
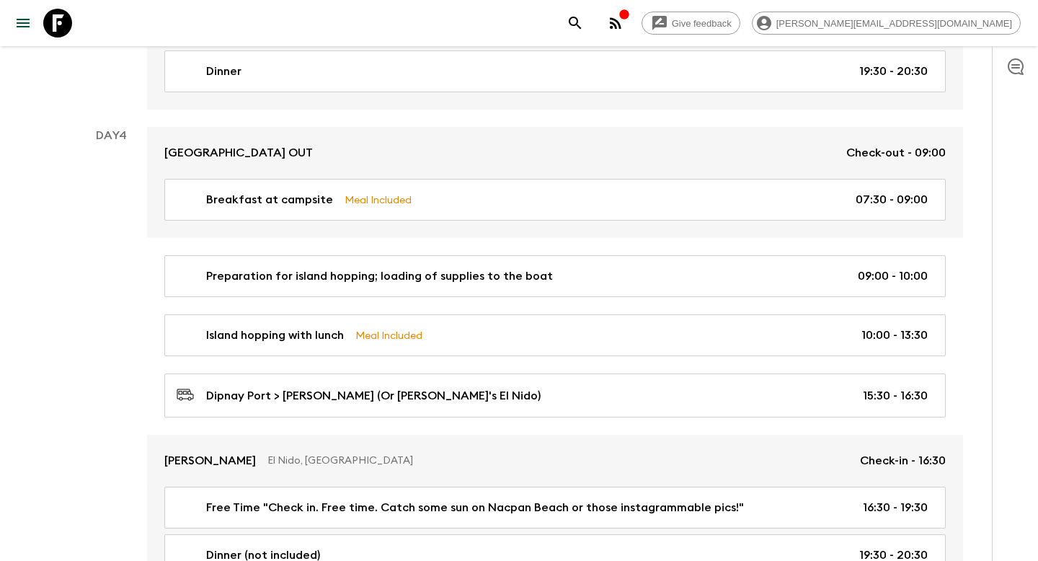
scroll to position [1699, 0]
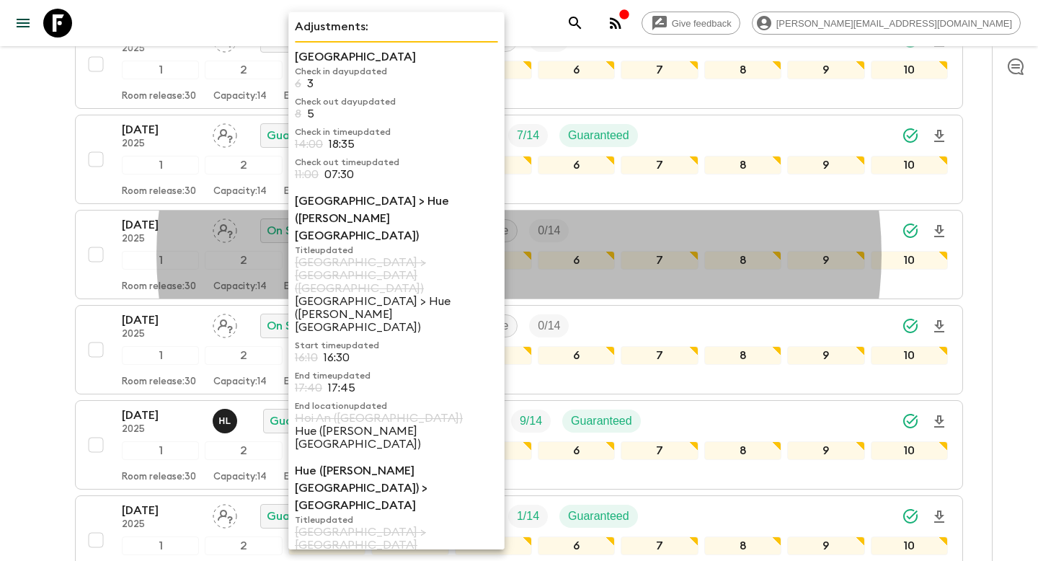
scroll to position [88, 0]
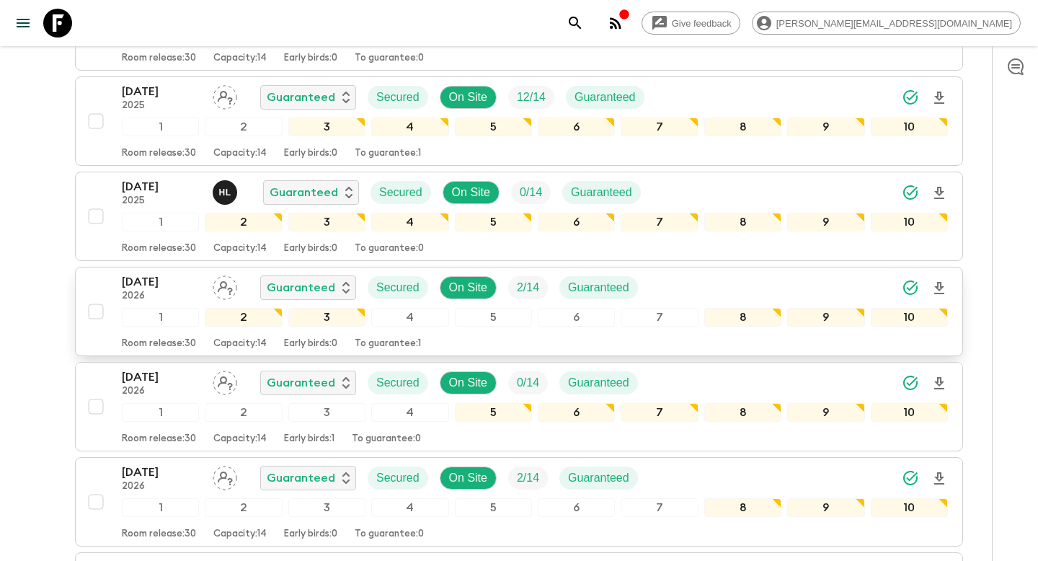
scroll to position [1897, 0]
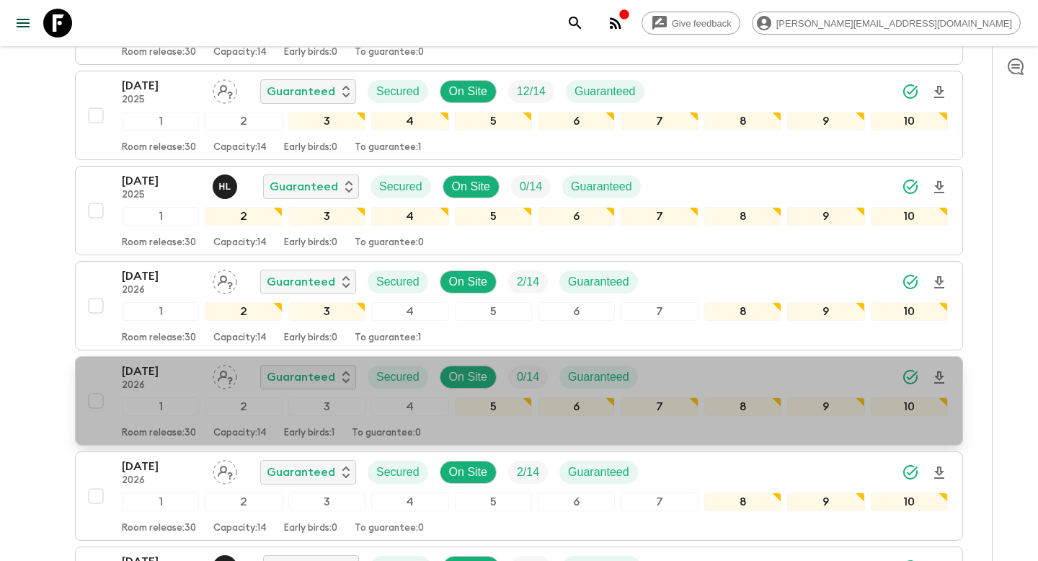
click at [94, 377] on div "[DATE] 2026 Guaranteed Secured On Site 0 / 14 Guaranteed 1 2 3 4 5 6 7 8 9 10 R…" at bounding box center [514, 401] width 866 height 76
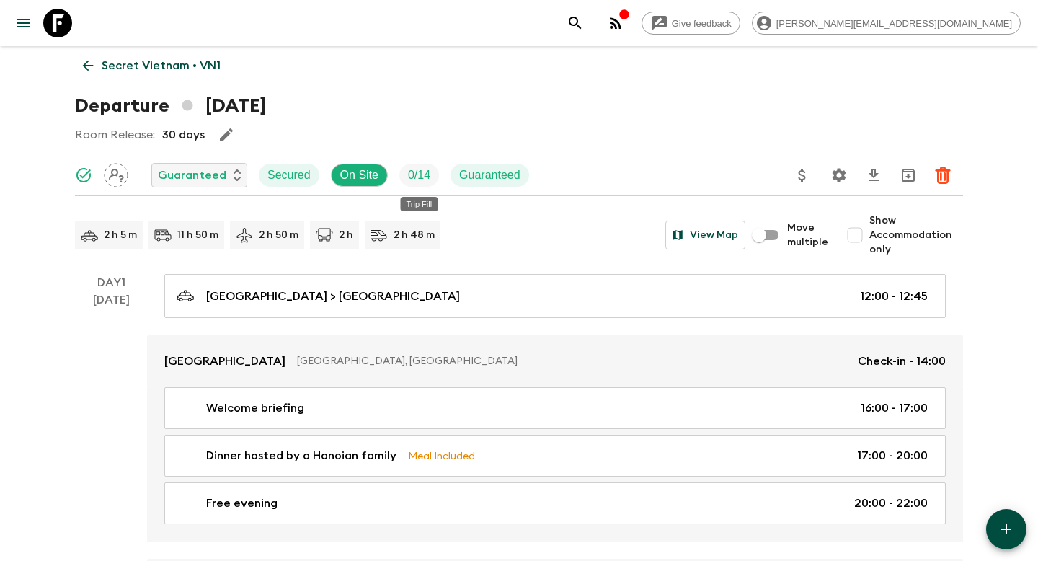
scroll to position [32, 0]
